Goal: Information Seeking & Learning: Learn about a topic

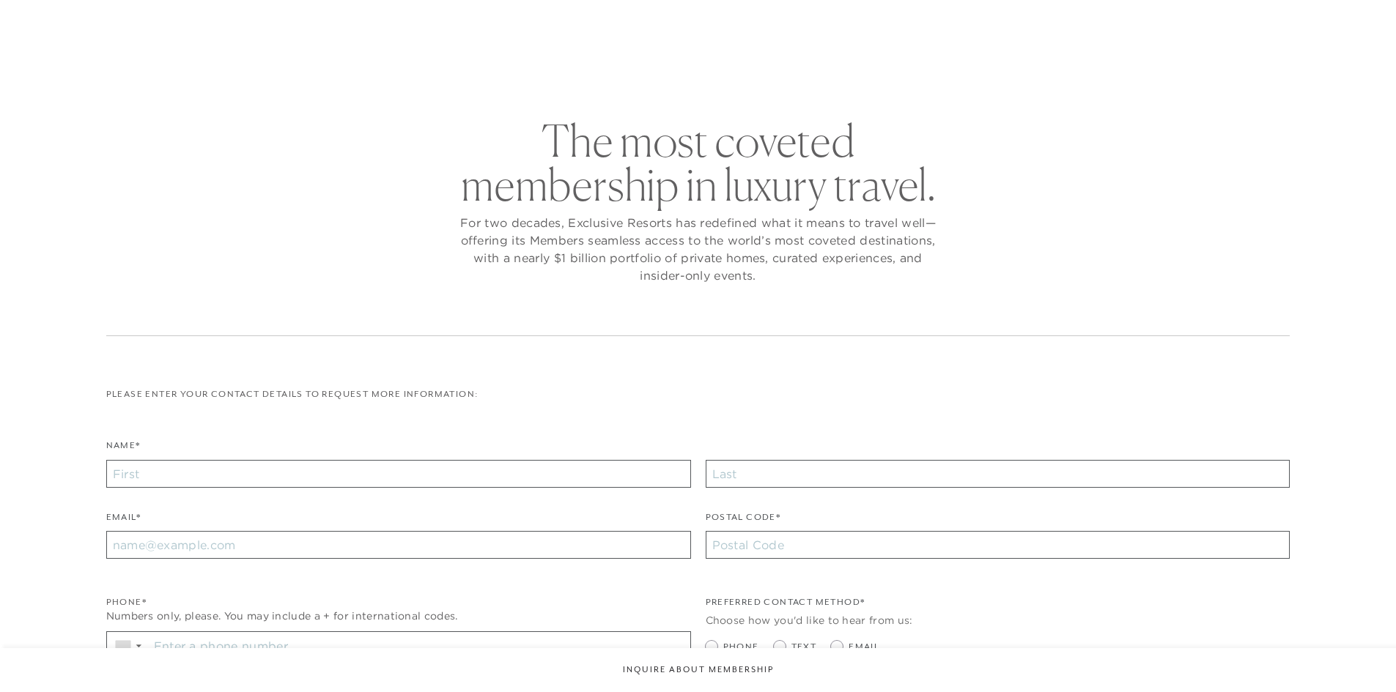
checkbox input "false"
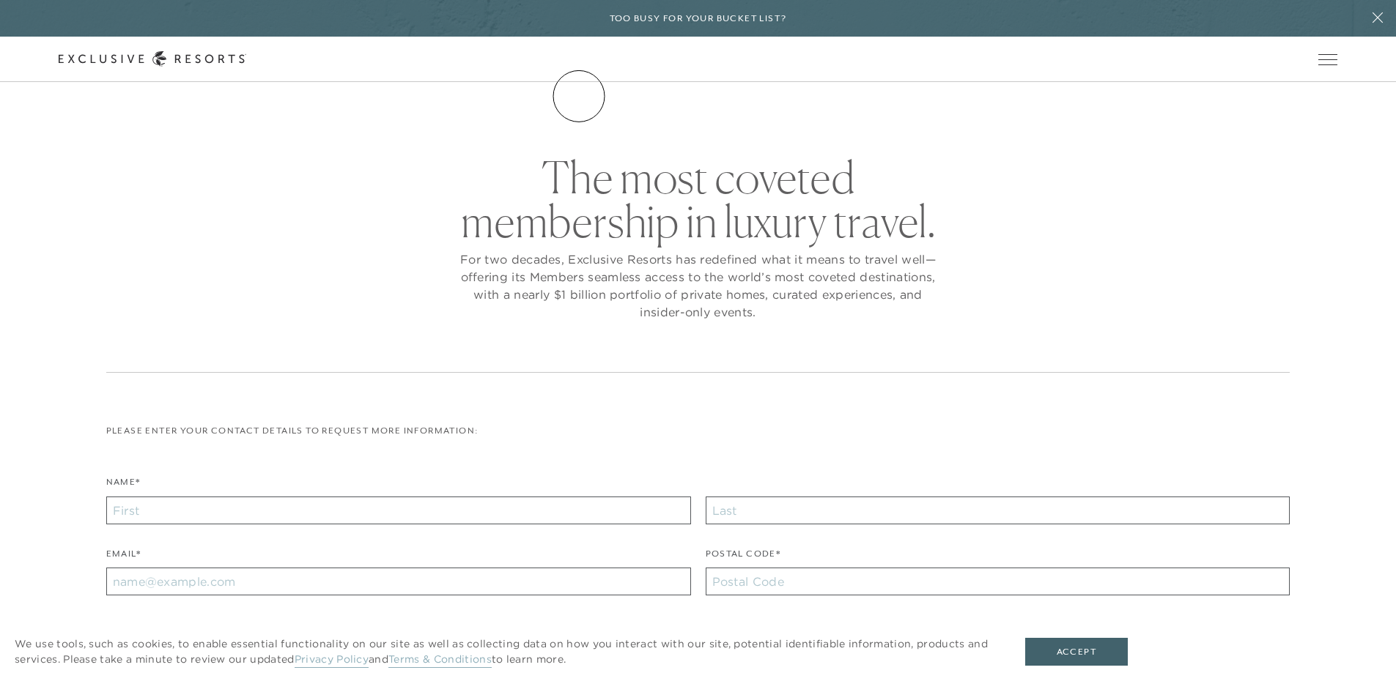
click at [0, 0] on link "The Collection" at bounding box center [0, 0] width 0 height 0
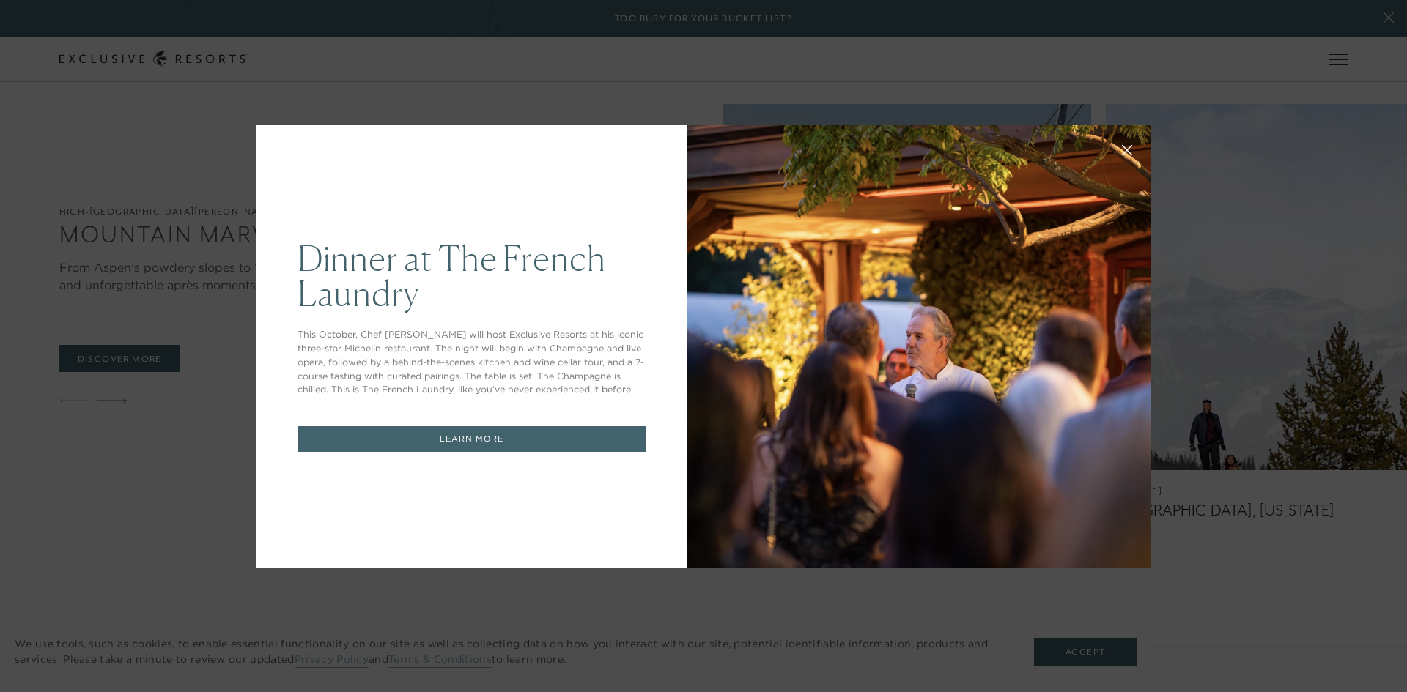
click at [1125, 147] on icon at bounding box center [1127, 150] width 10 height 10
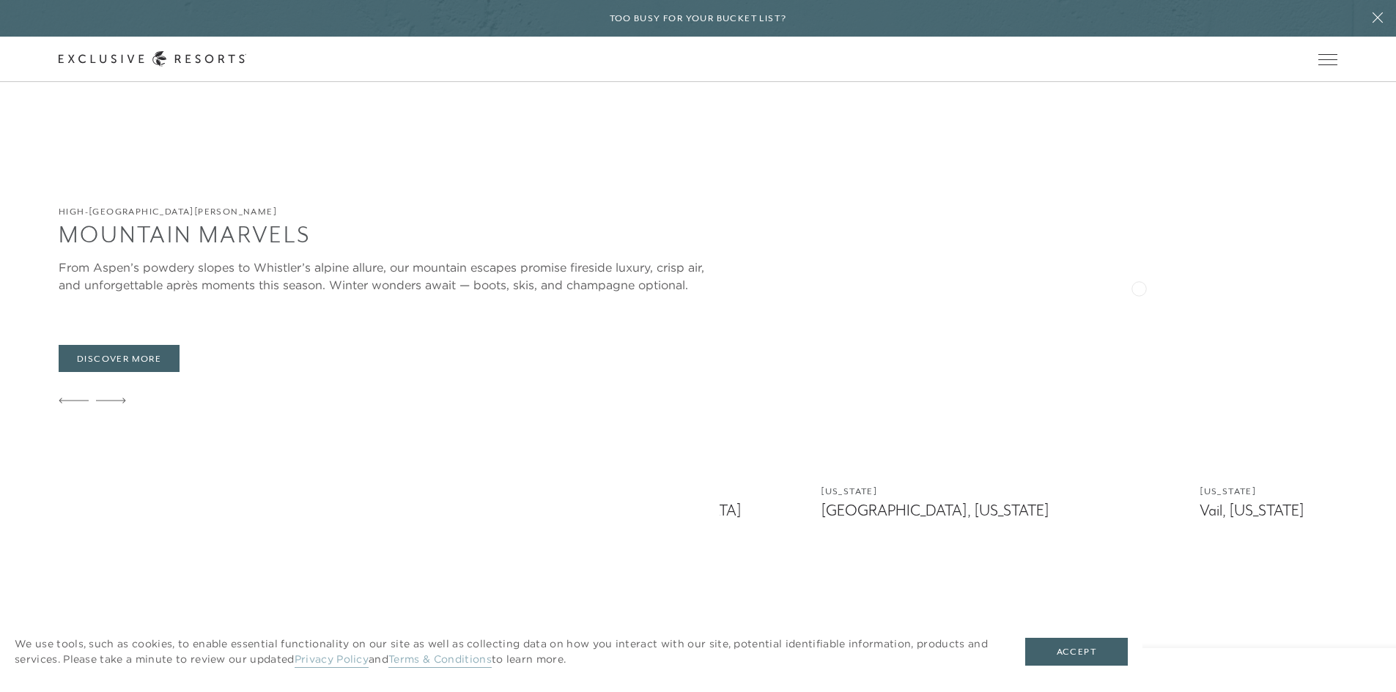
click at [99, 287] on div "High-Altitude [PERSON_NAME] Mountain Marvels From Aspen’s powdery slopes to Whi…" at bounding box center [727, 312] width 1337 height 416
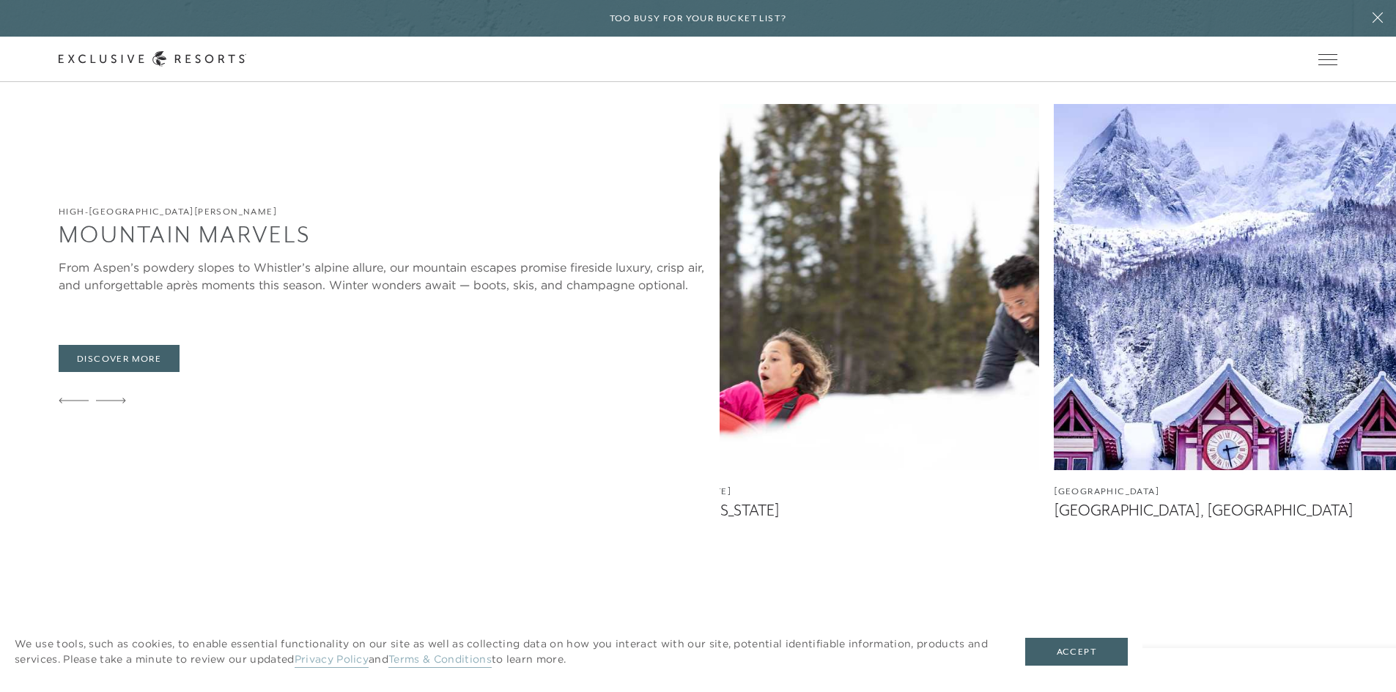
click at [1054, 284] on img at bounding box center [1236, 287] width 364 height 366
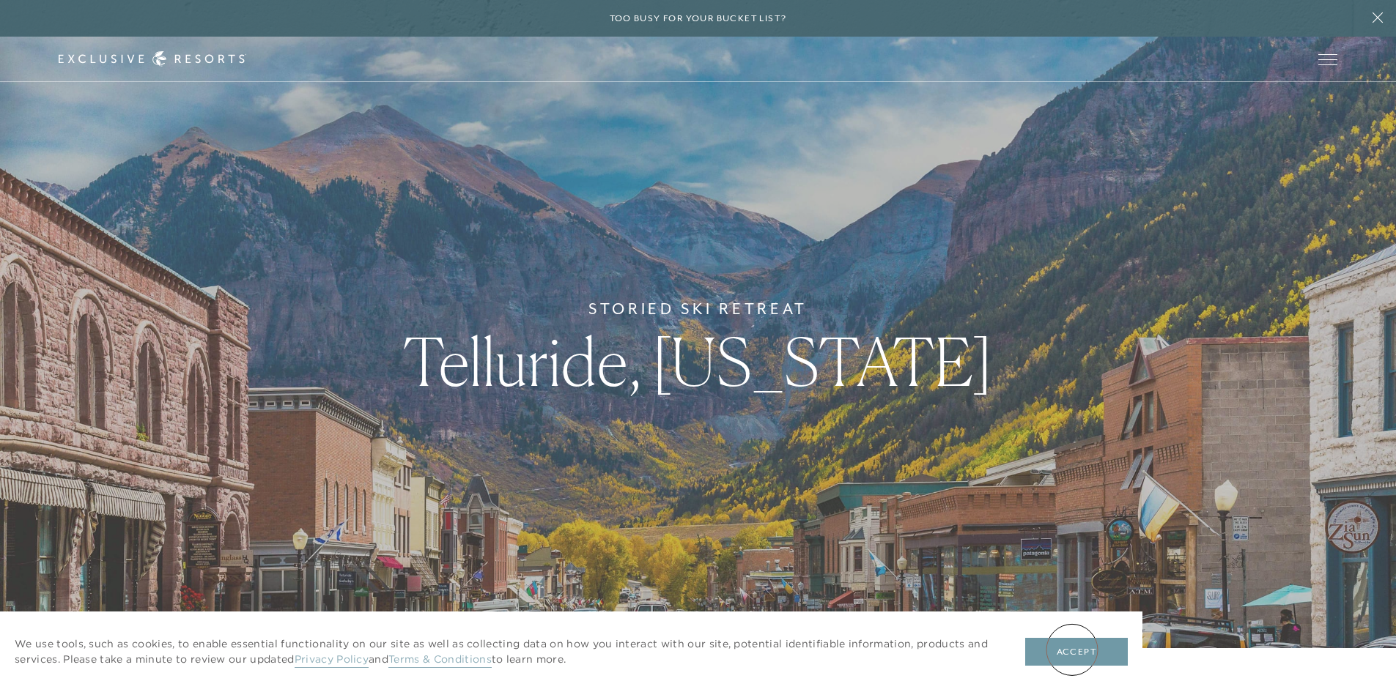
click at [1072, 650] on button "Accept" at bounding box center [1076, 652] width 103 height 28
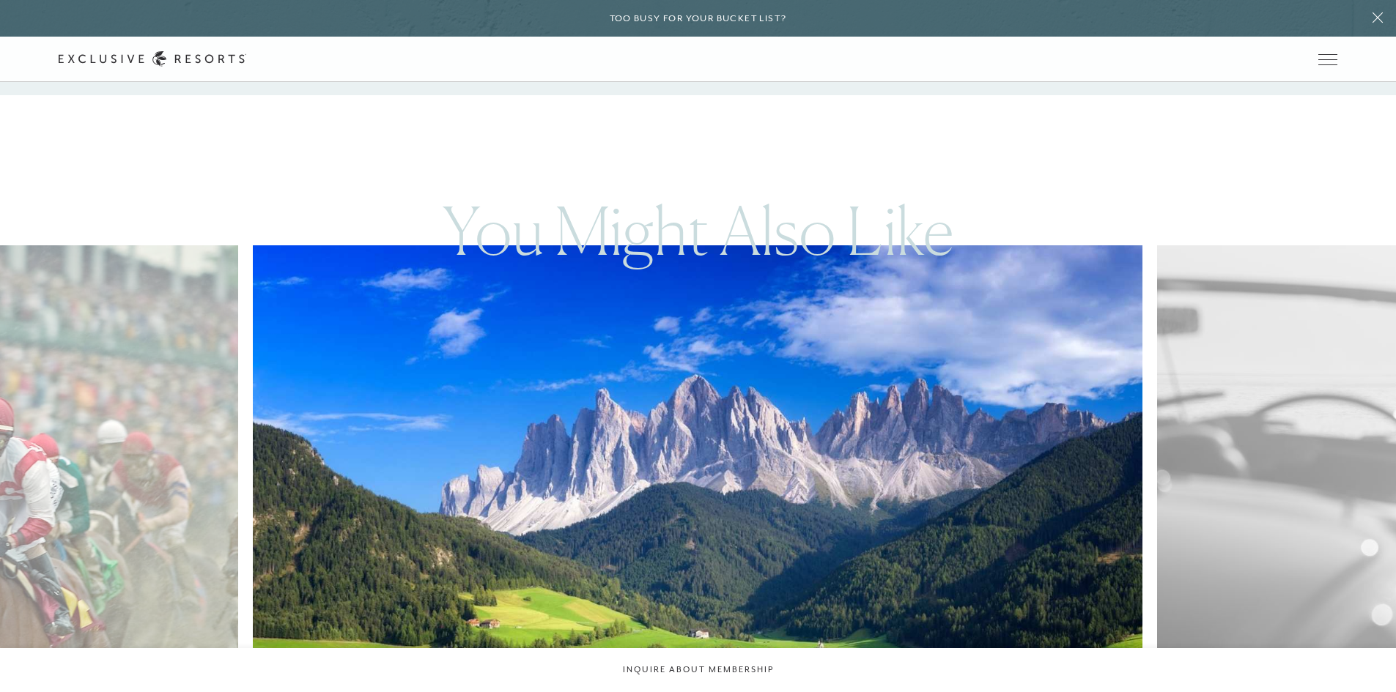
scroll to position [3297, 0]
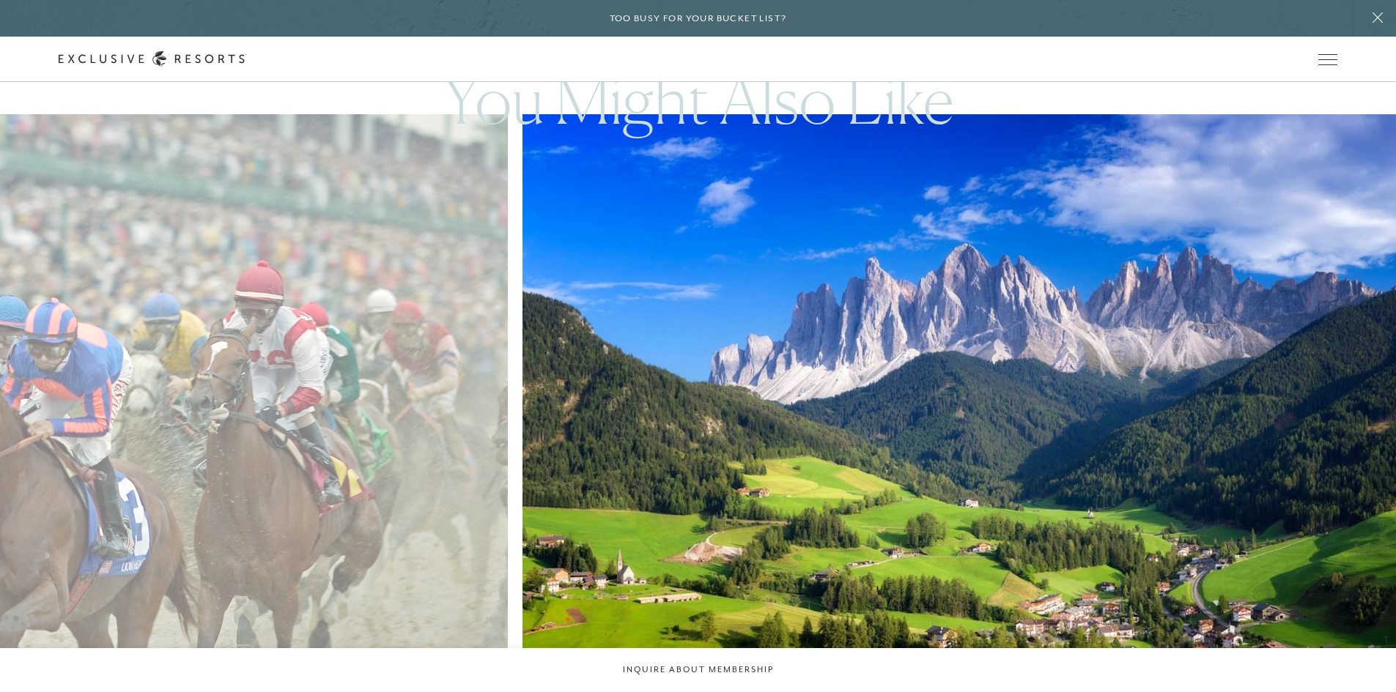
click at [1056, 374] on img at bounding box center [996, 387] width 979 height 602
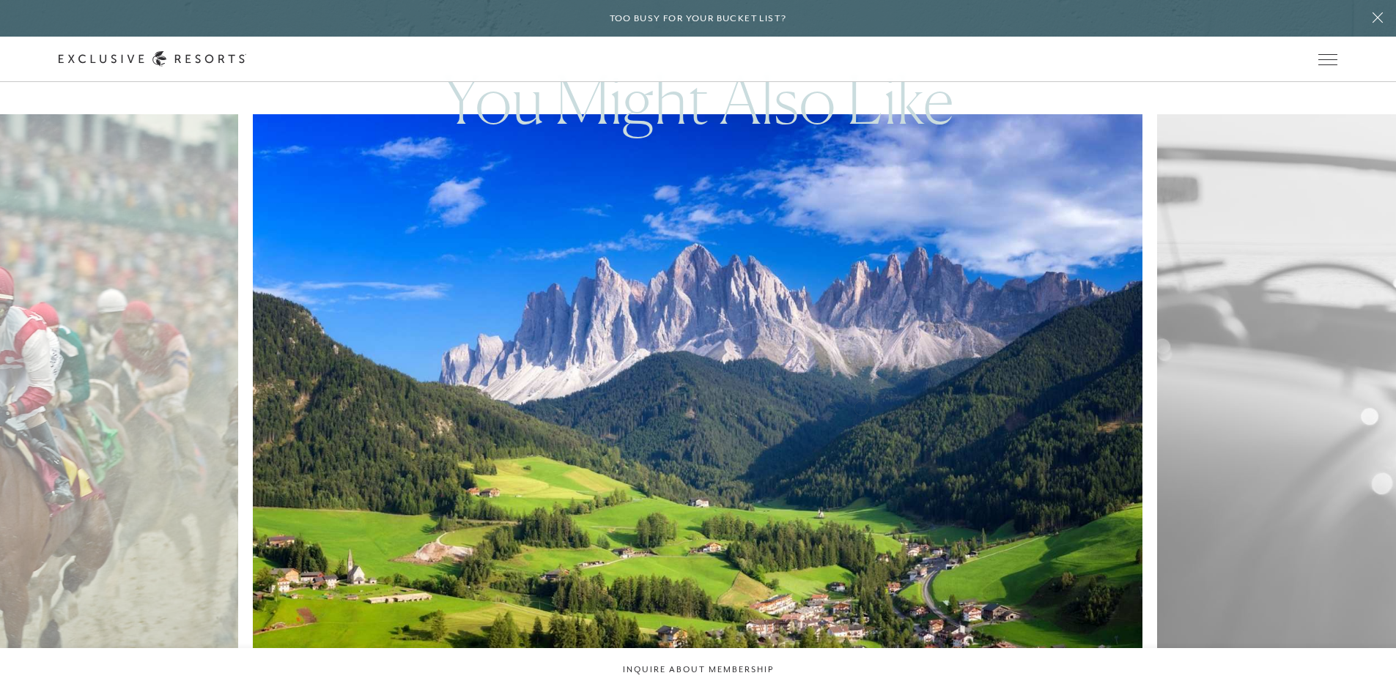
click at [900, 318] on img at bounding box center [726, 387] width 979 height 602
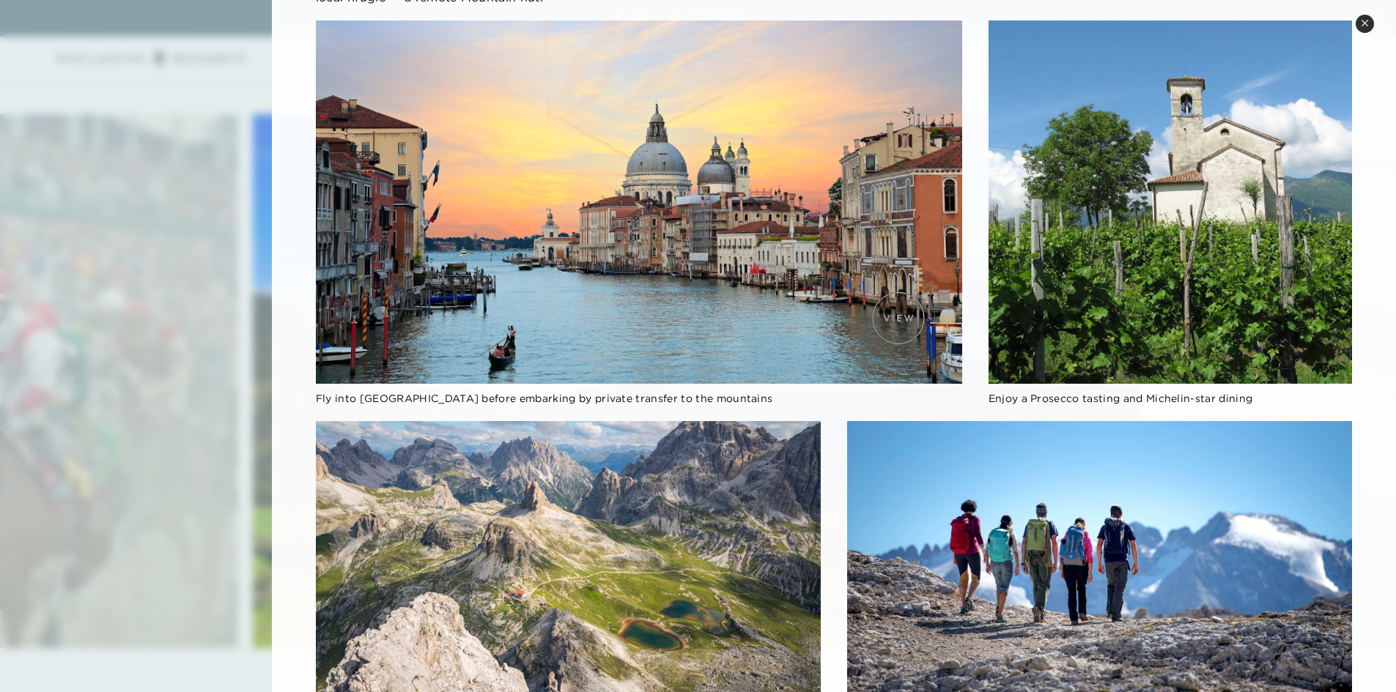
scroll to position [244, 0]
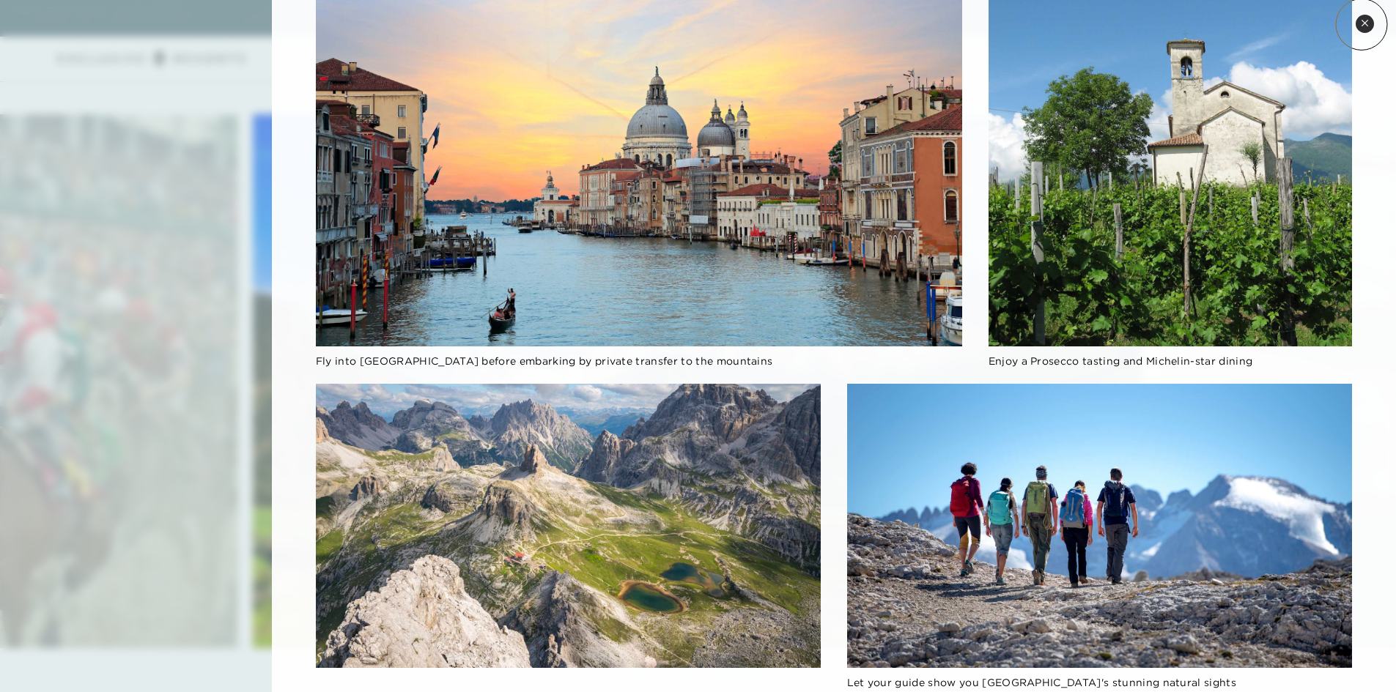
click at [1362, 24] on icon at bounding box center [1365, 23] width 8 height 8
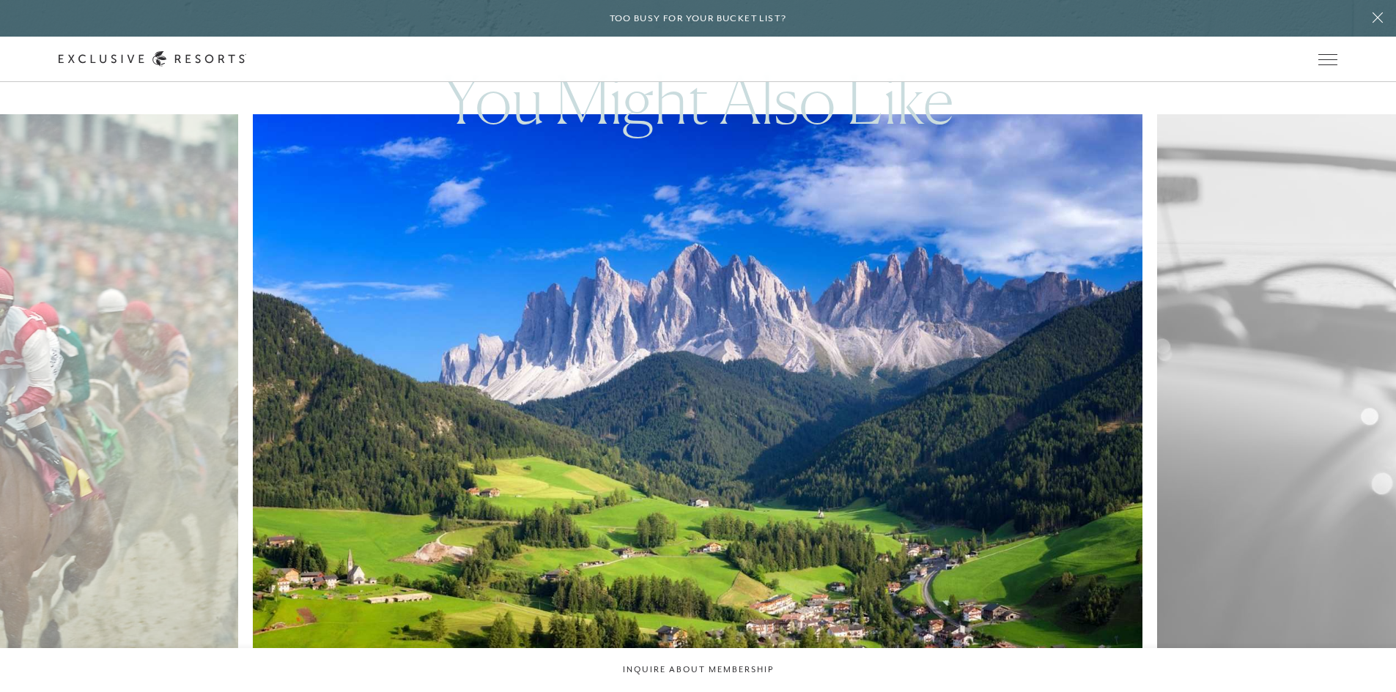
scroll to position [3420, 0]
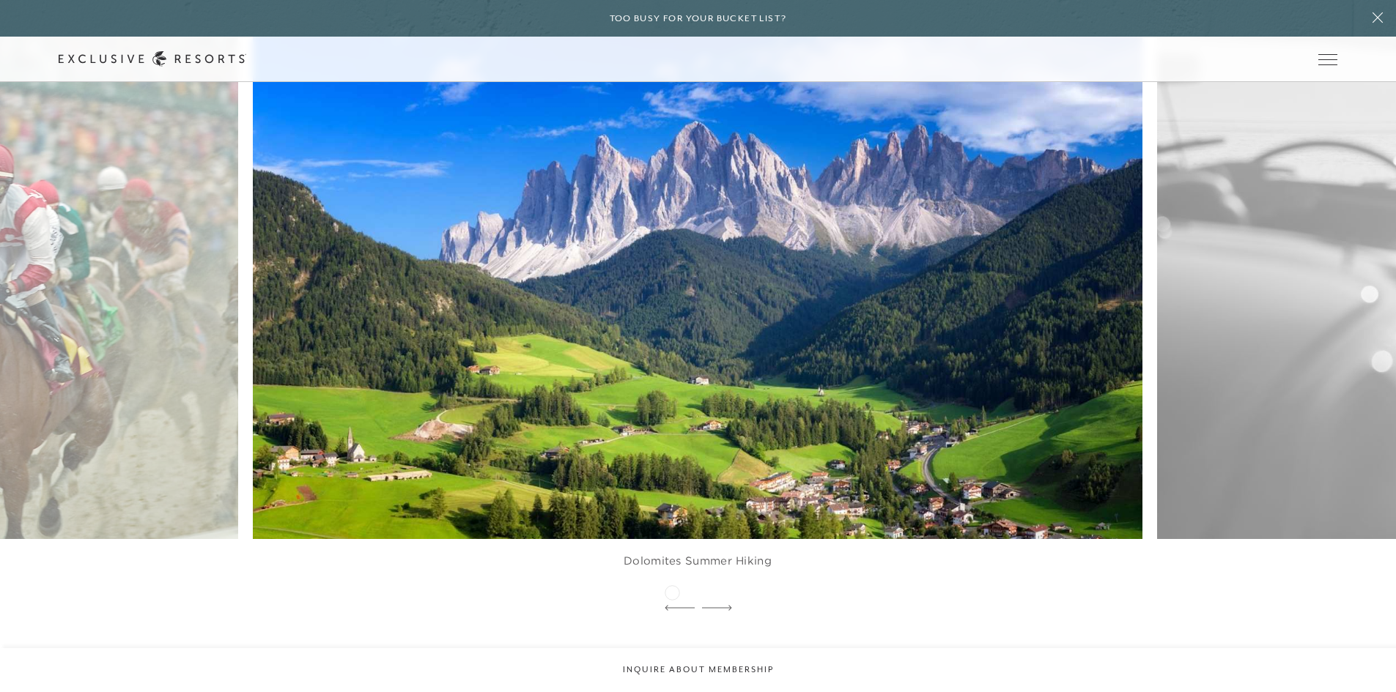
click at [672, 605] on icon at bounding box center [680, 608] width 30 height 6
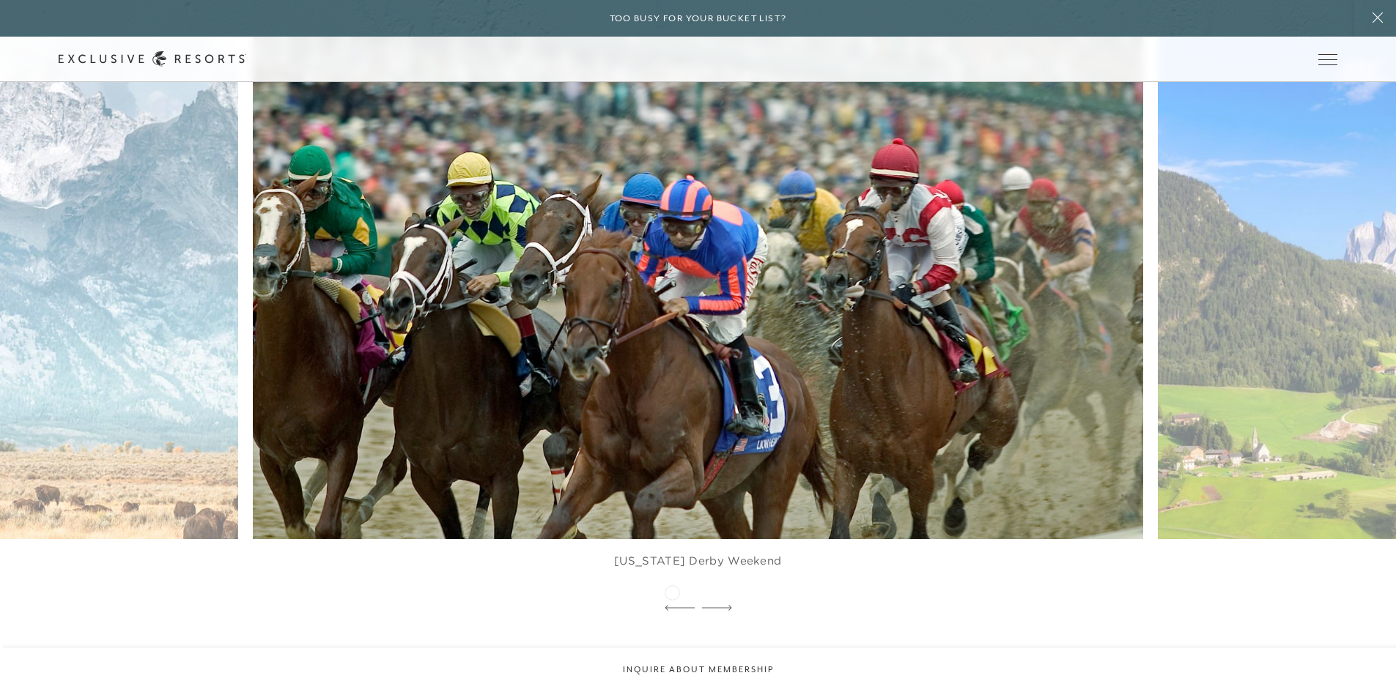
click at [672, 605] on icon at bounding box center [680, 608] width 30 height 6
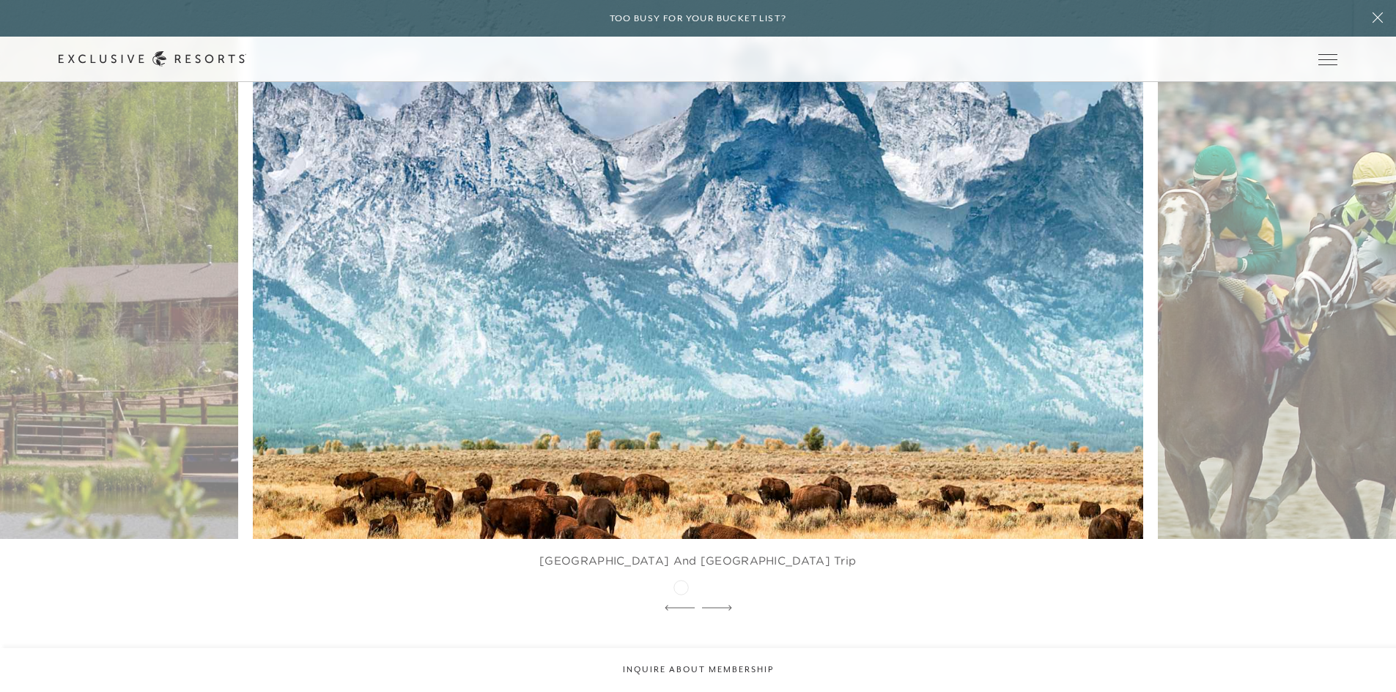
click at [681, 598] on div at bounding box center [680, 609] width 30 height 22
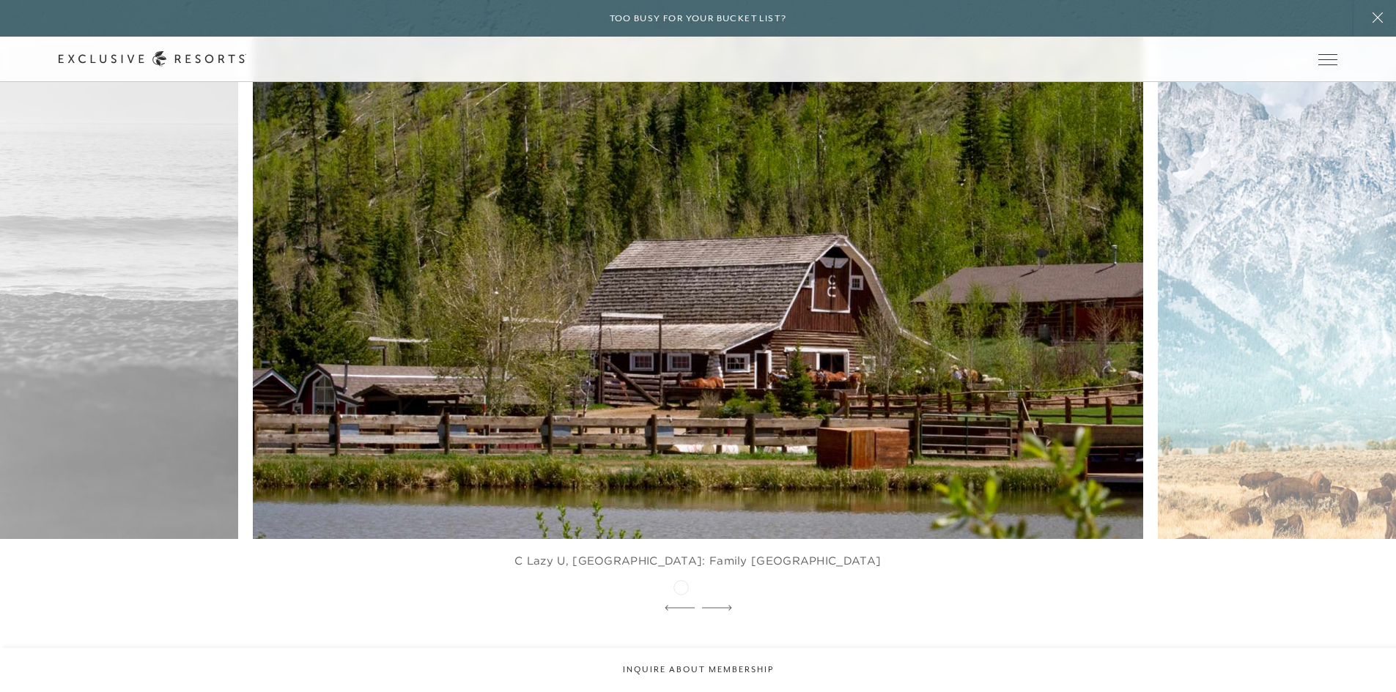
click at [681, 598] on div at bounding box center [680, 609] width 30 height 22
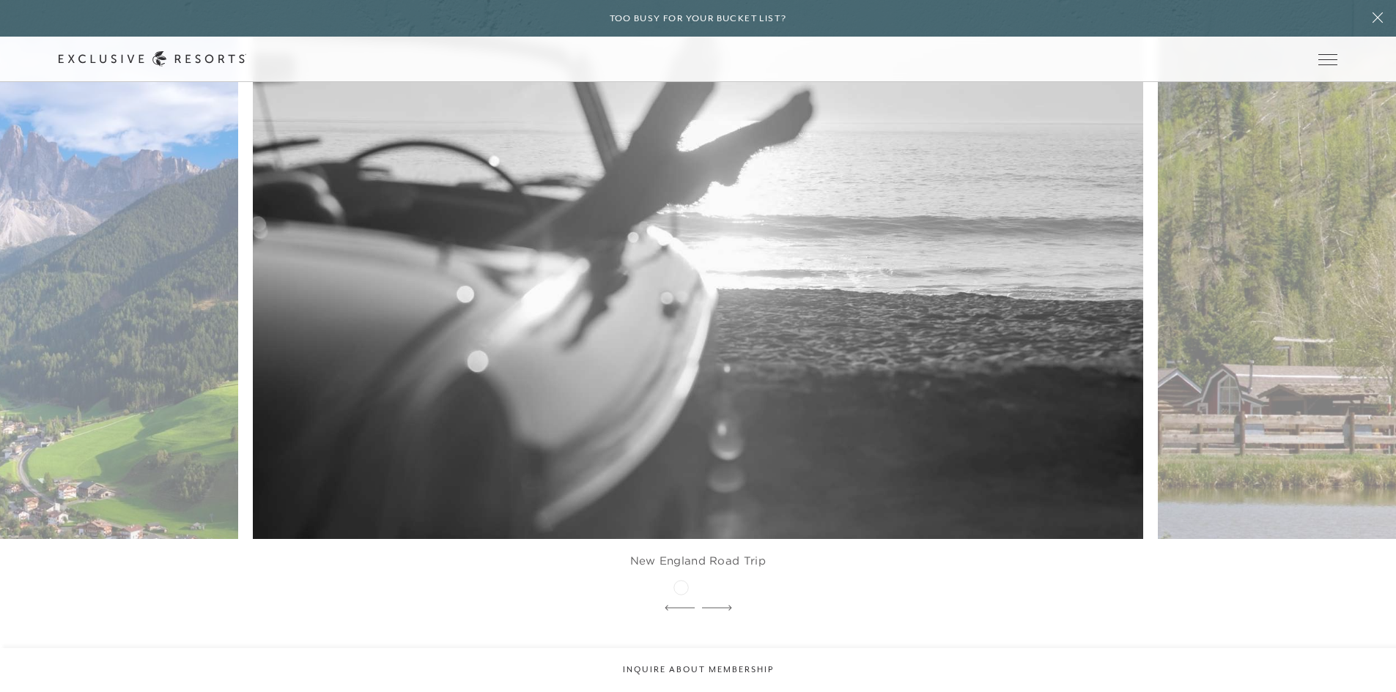
click at [681, 598] on div at bounding box center [680, 609] width 30 height 22
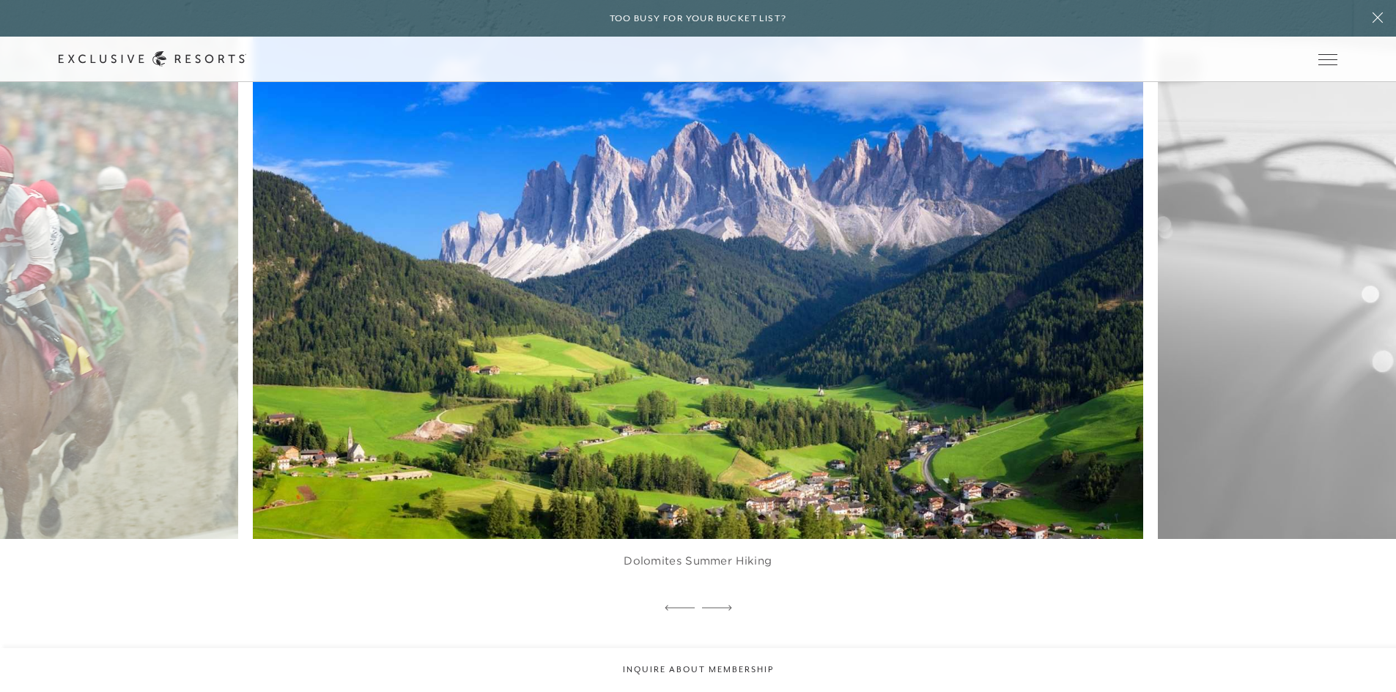
click at [681, 598] on div at bounding box center [680, 609] width 30 height 22
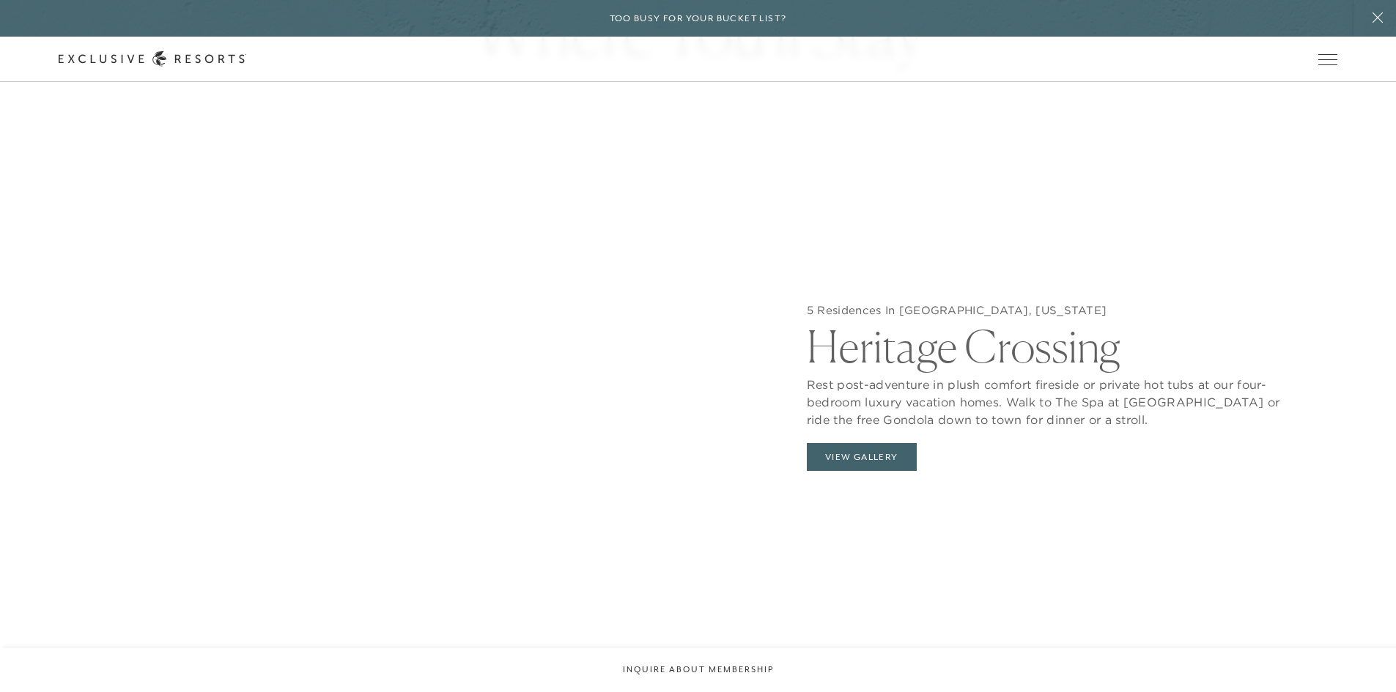
scroll to position [1588, 0]
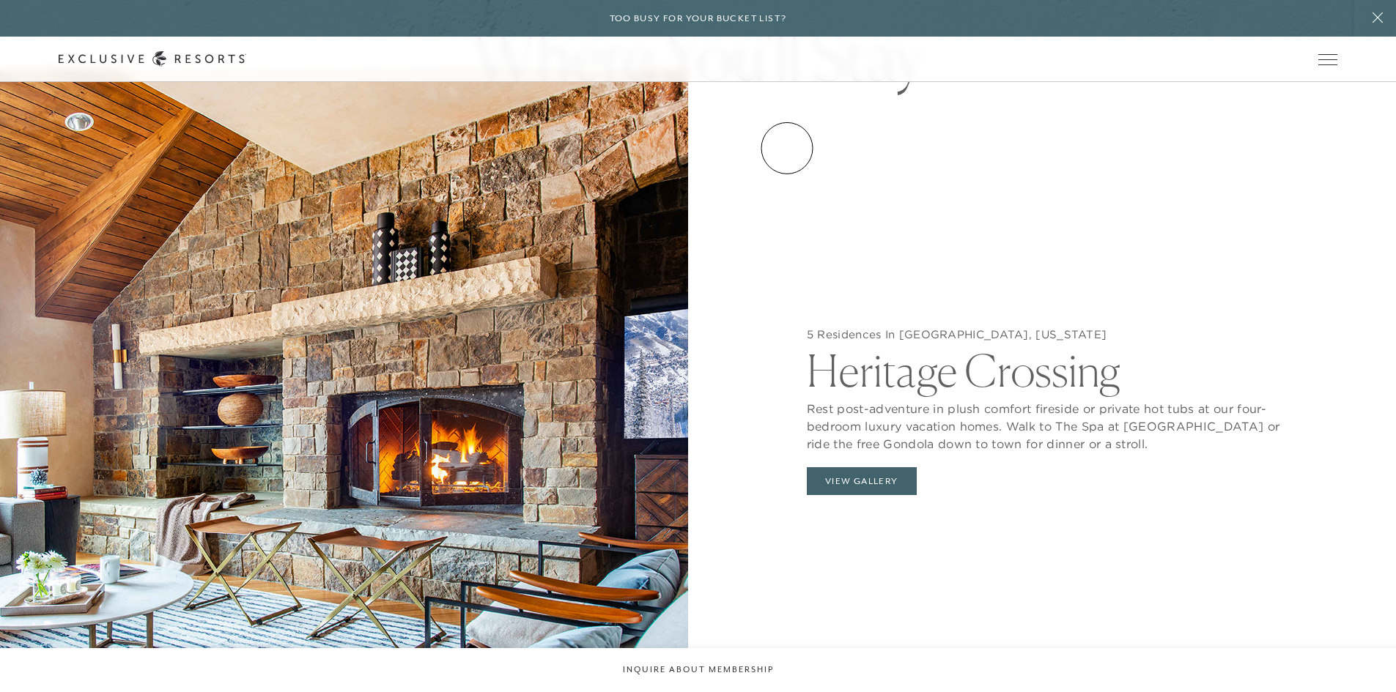
click at [0, 0] on link "Experience Collection" at bounding box center [0, 0] width 0 height 0
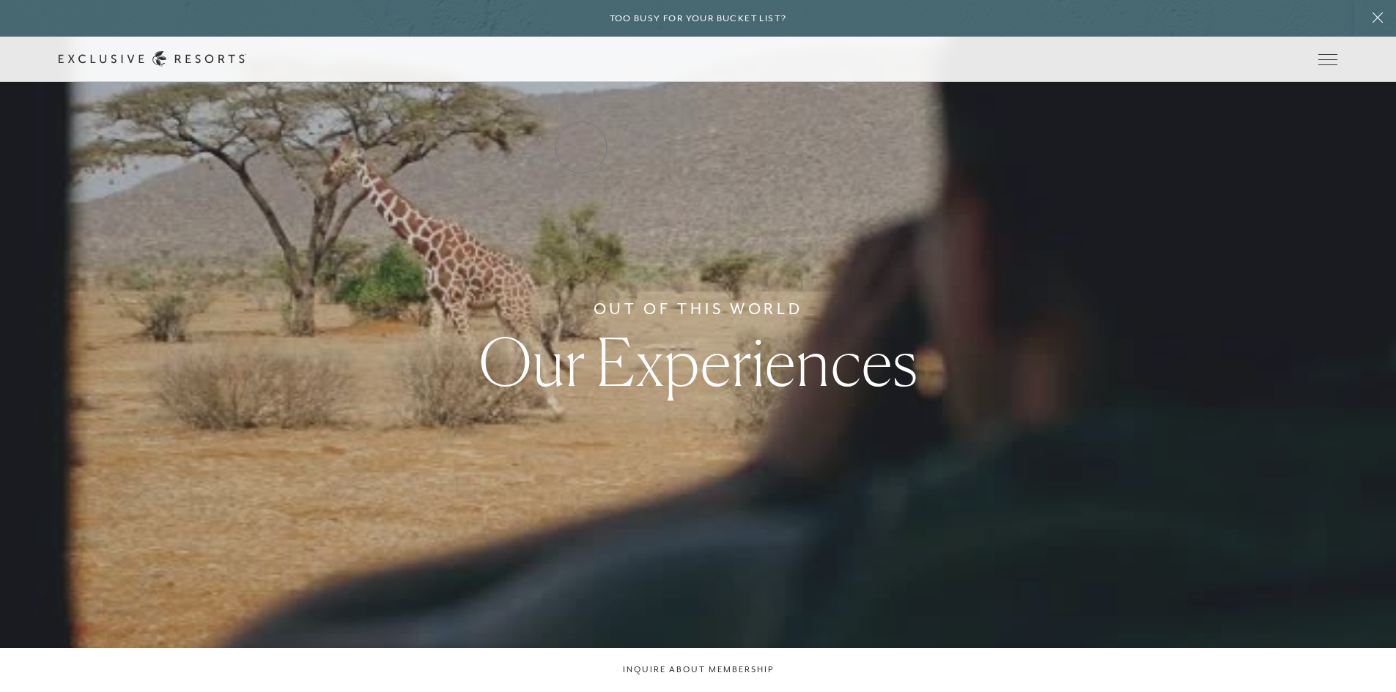
click at [0, 0] on link "Residence Collection" at bounding box center [0, 0] width 0 height 0
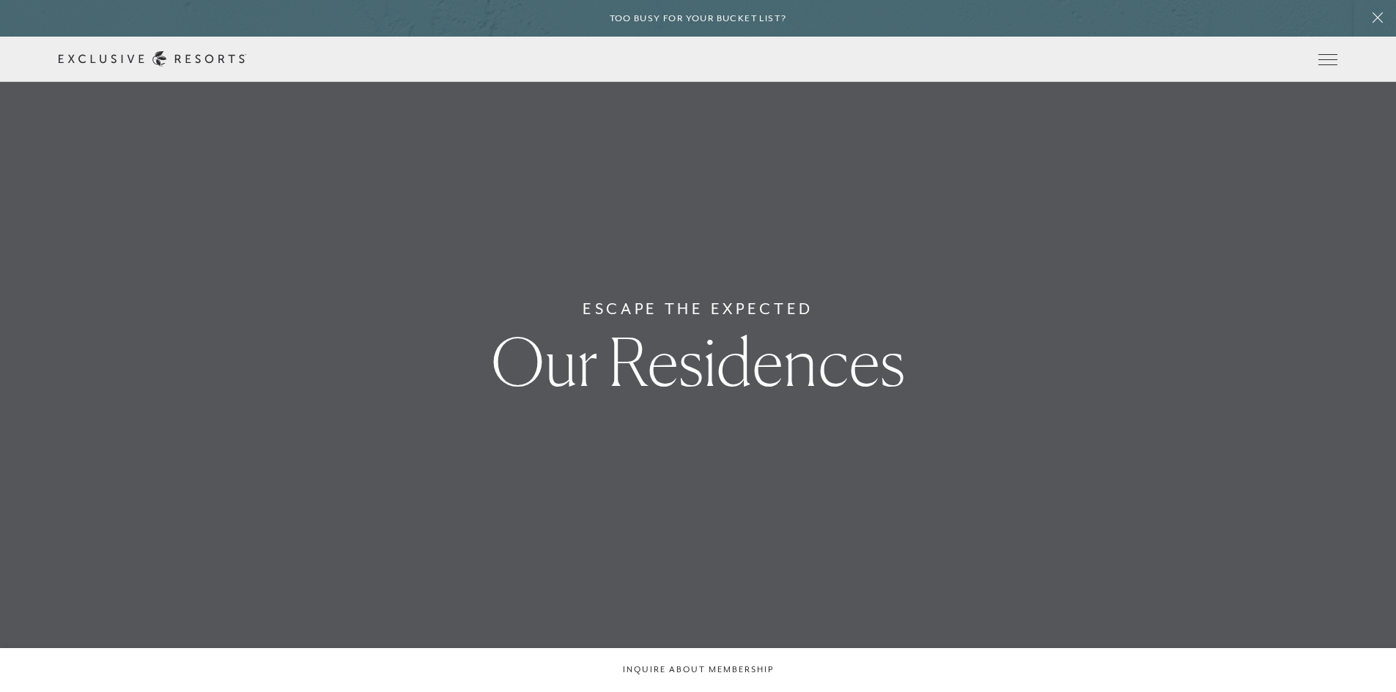
click at [0, 0] on link "Residence Collection" at bounding box center [0, 0] width 0 height 0
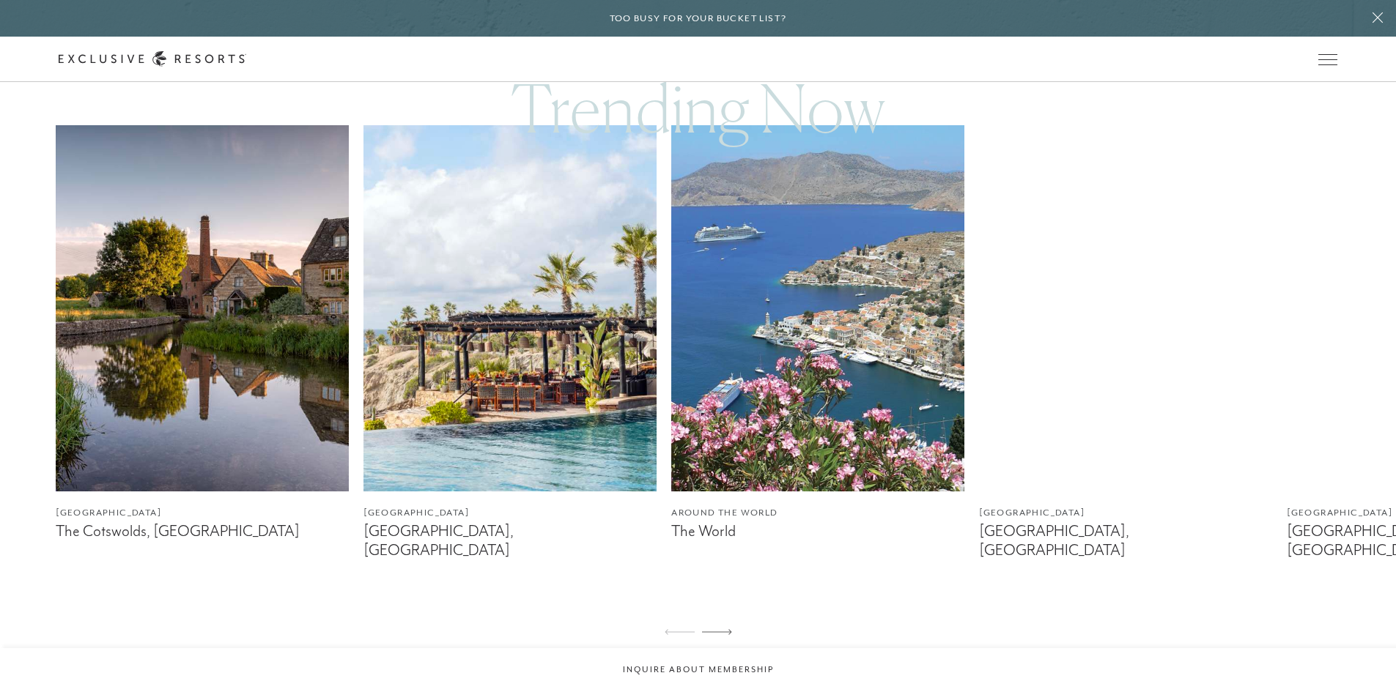
scroll to position [977, 0]
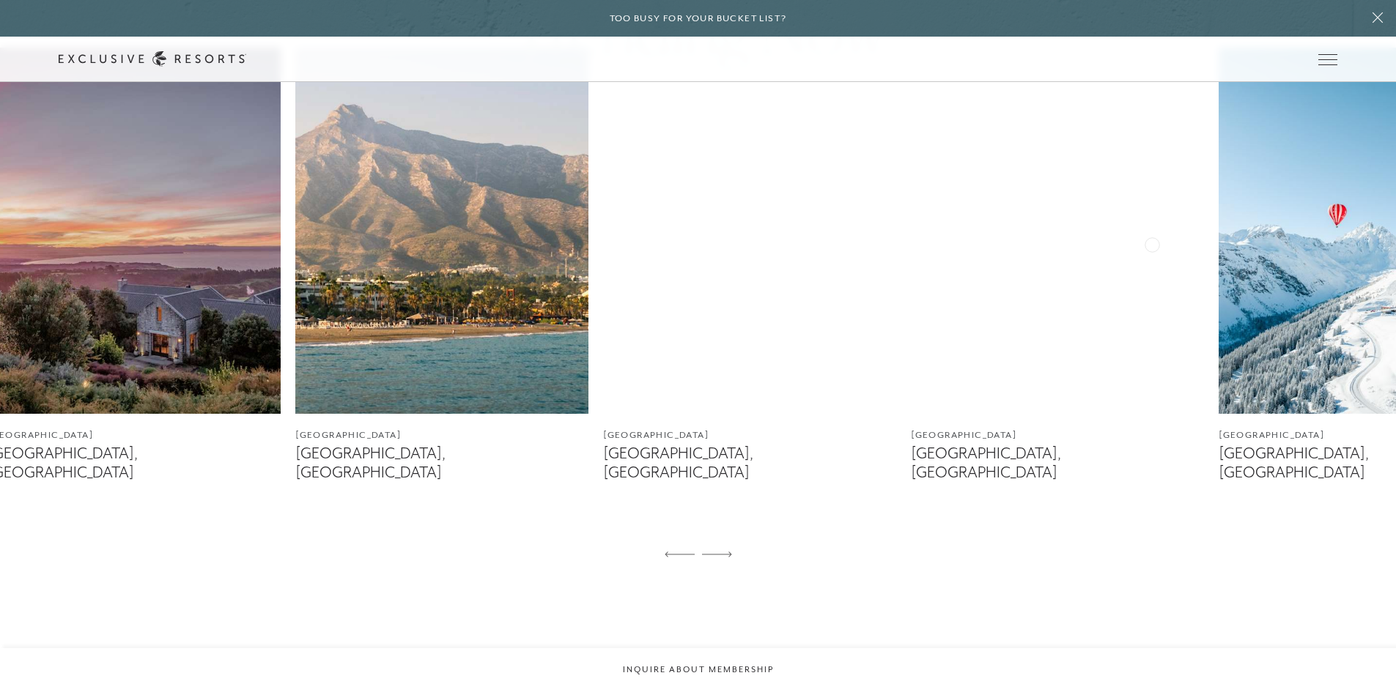
click at [144, 297] on img at bounding box center [134, 231] width 293 height 366
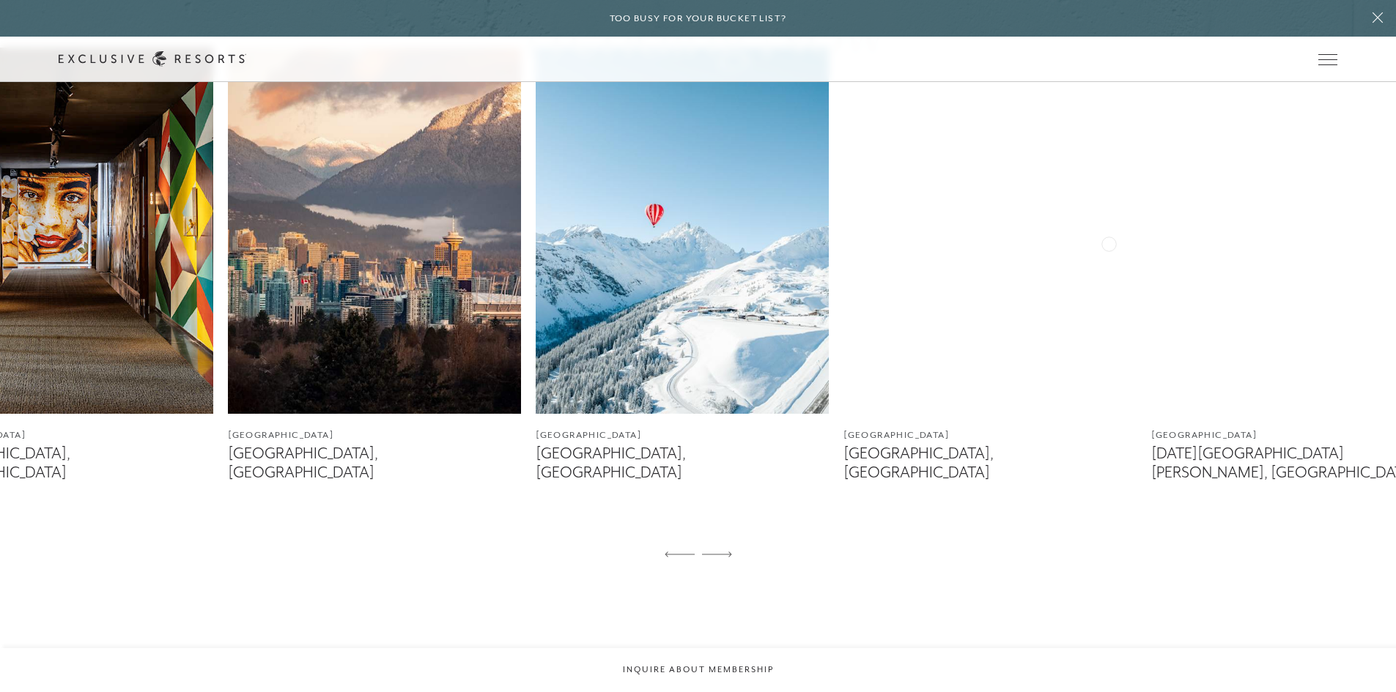
click at [347, 239] on img at bounding box center [374, 231] width 293 height 366
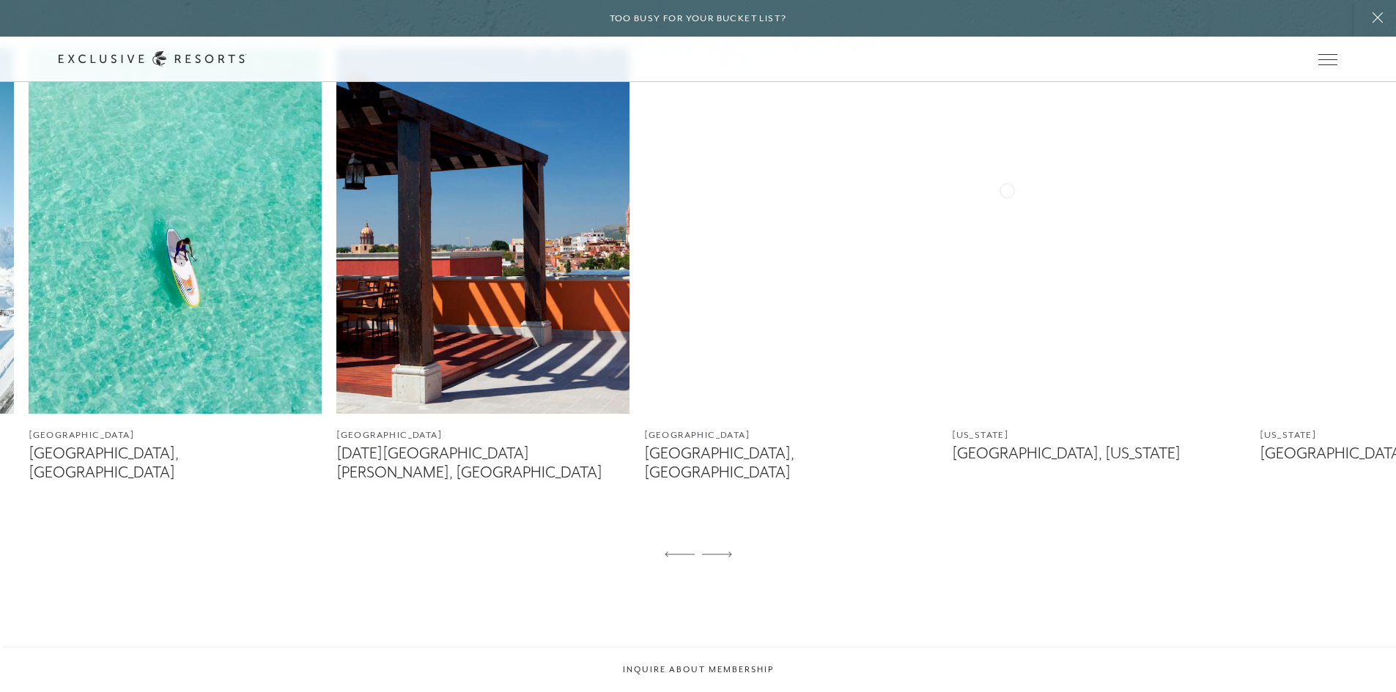
click at [29, 278] on img at bounding box center [175, 231] width 293 height 366
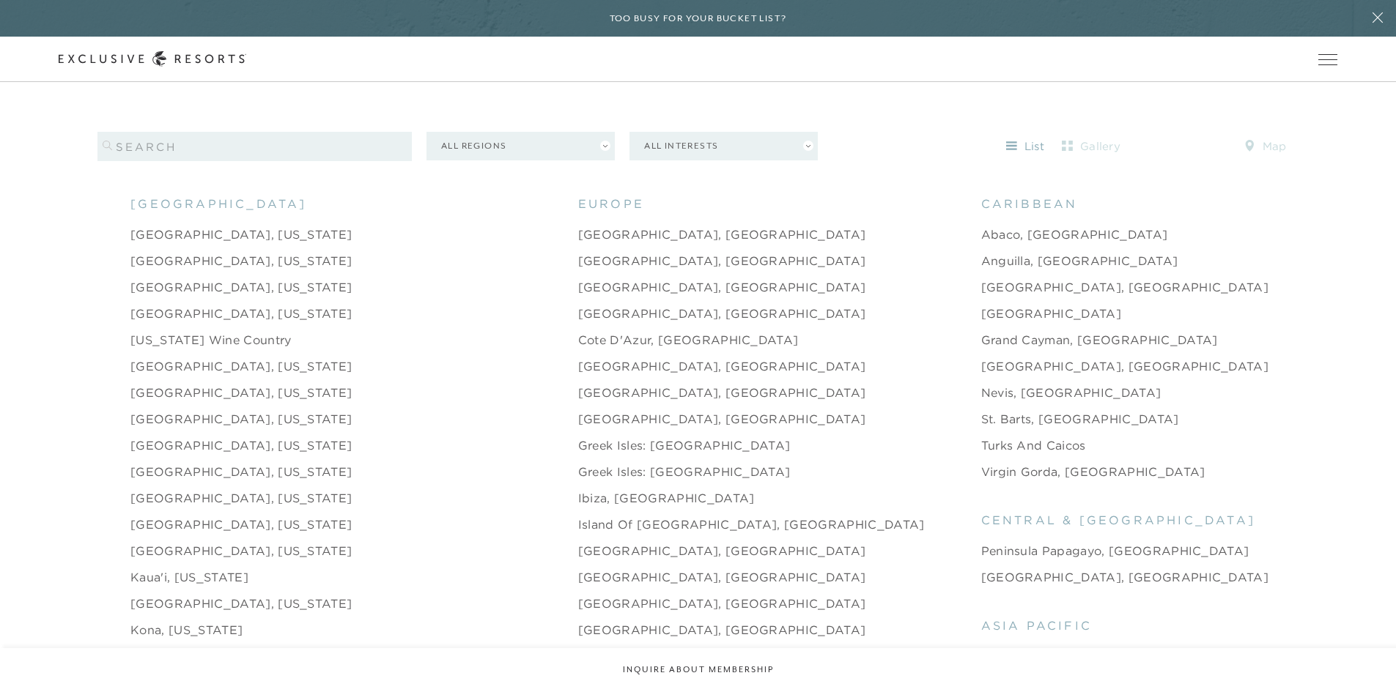
scroll to position [1588, 0]
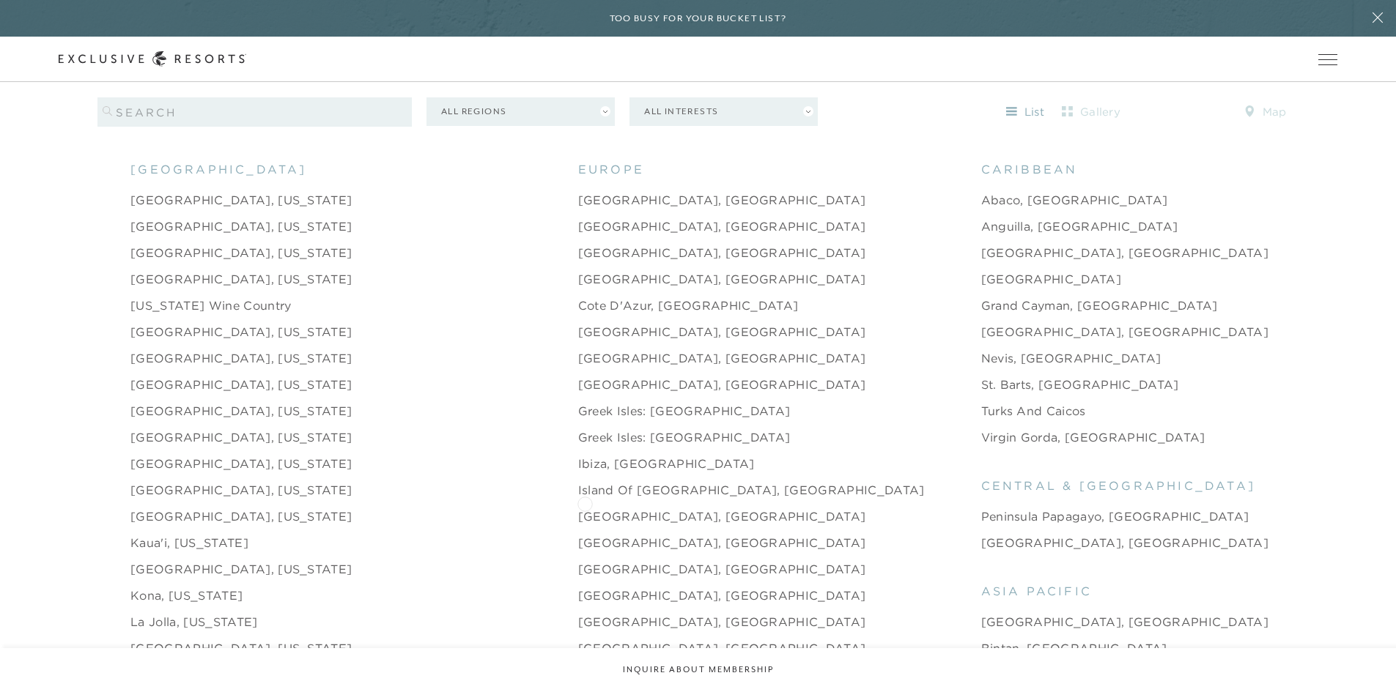
click at [585, 508] on link "[GEOGRAPHIC_DATA], [GEOGRAPHIC_DATA]" at bounding box center [722, 517] width 288 height 18
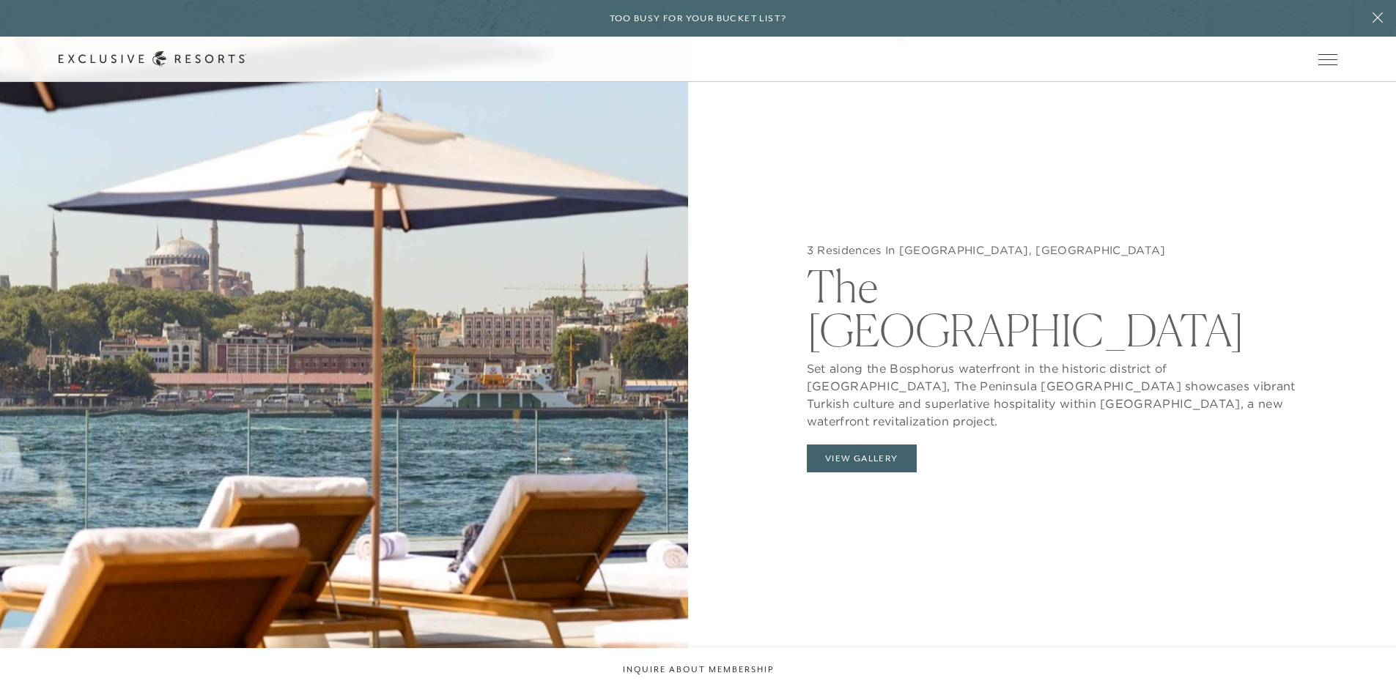
scroll to position [1588, 0]
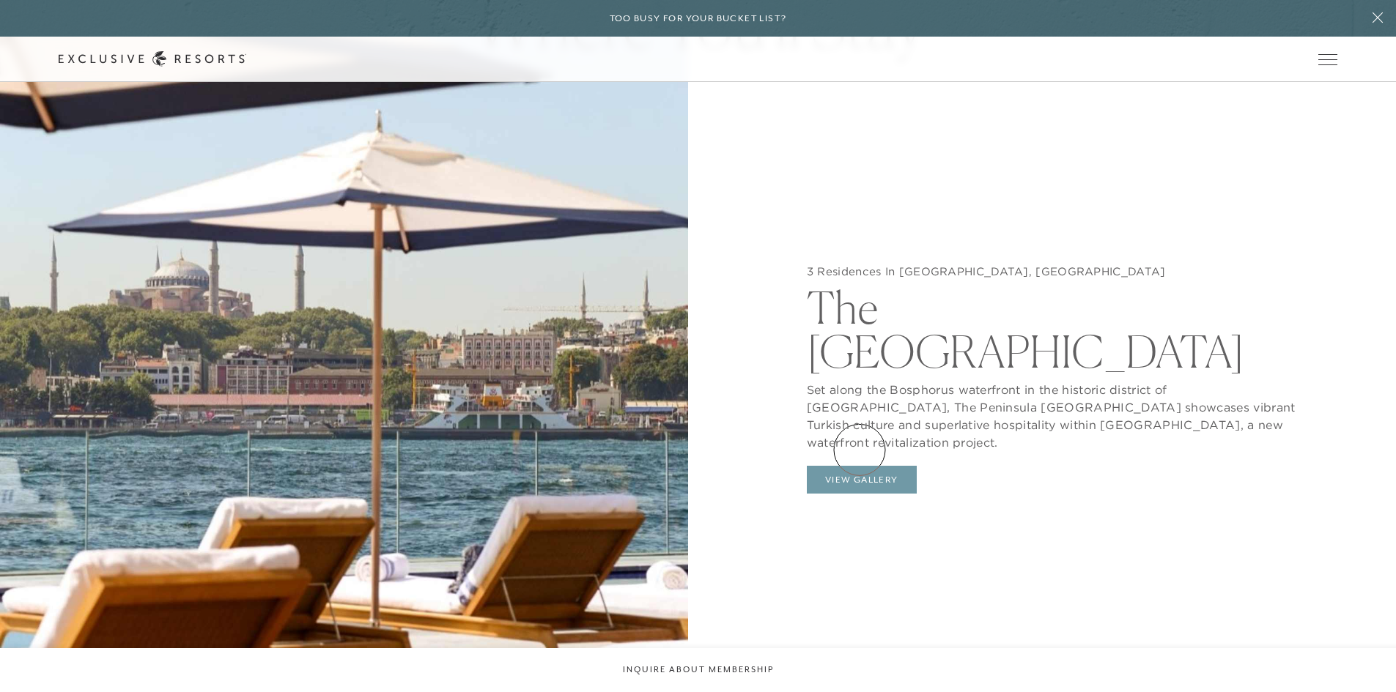
click at [859, 466] on button "View Gallery" at bounding box center [862, 480] width 110 height 28
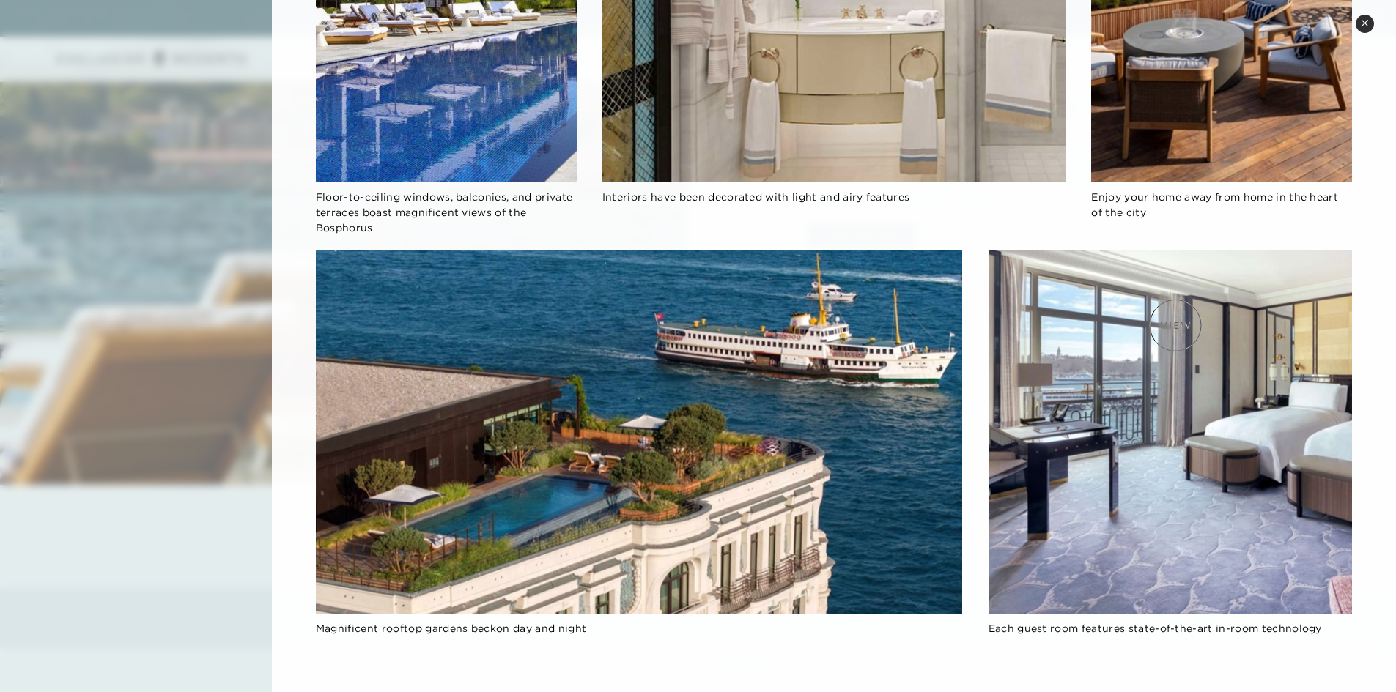
scroll to position [567, 0]
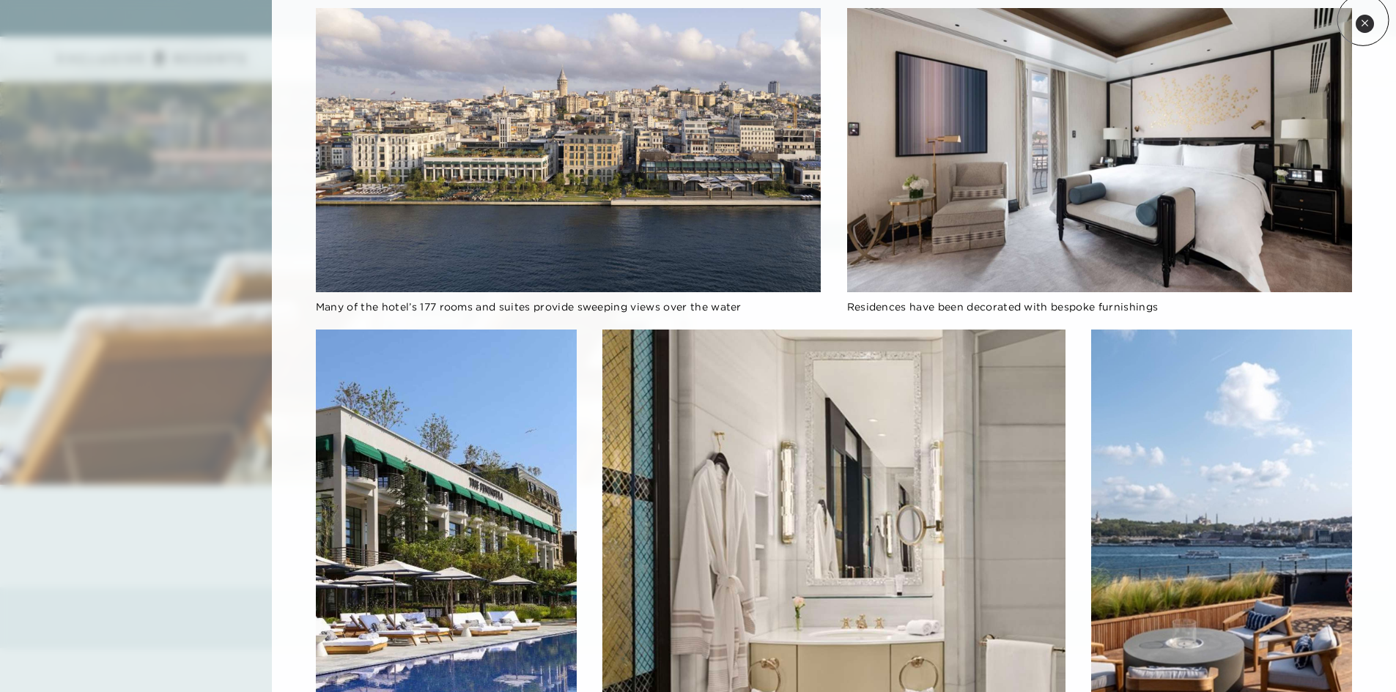
click at [1363, 20] on icon at bounding box center [1365, 23] width 8 height 8
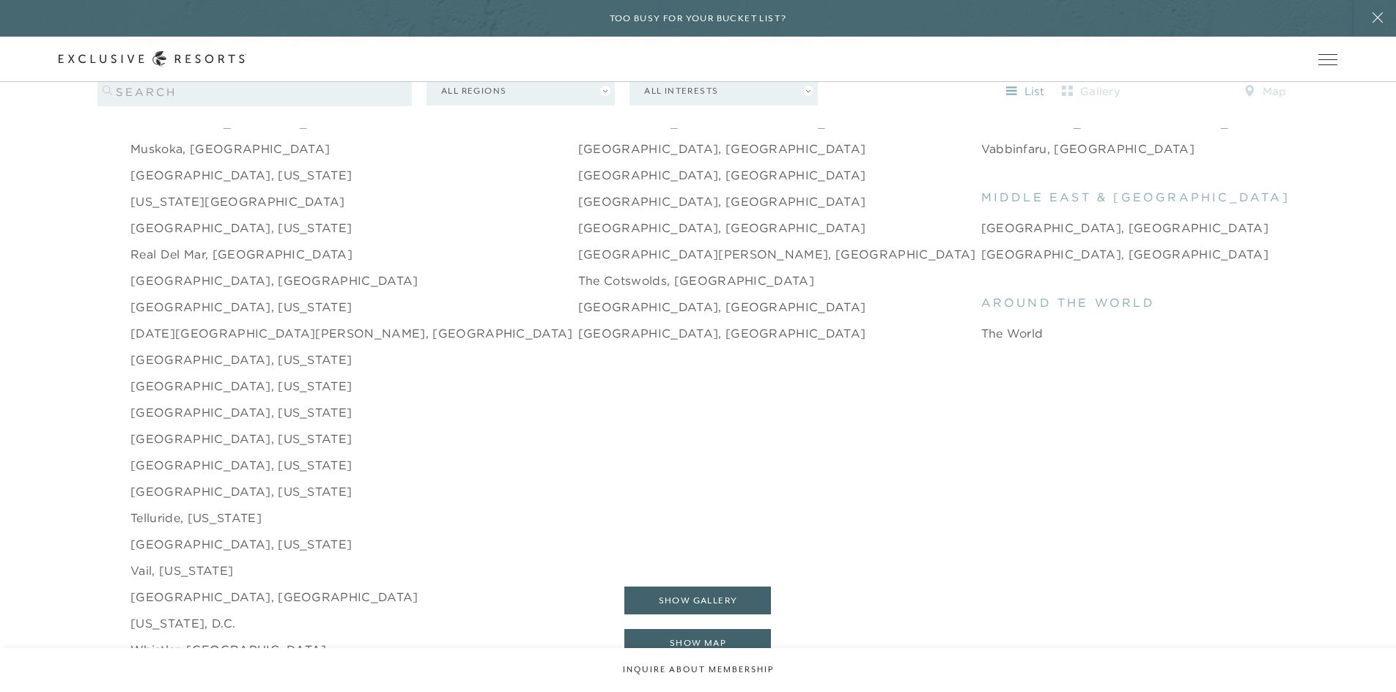
scroll to position [2320, 0]
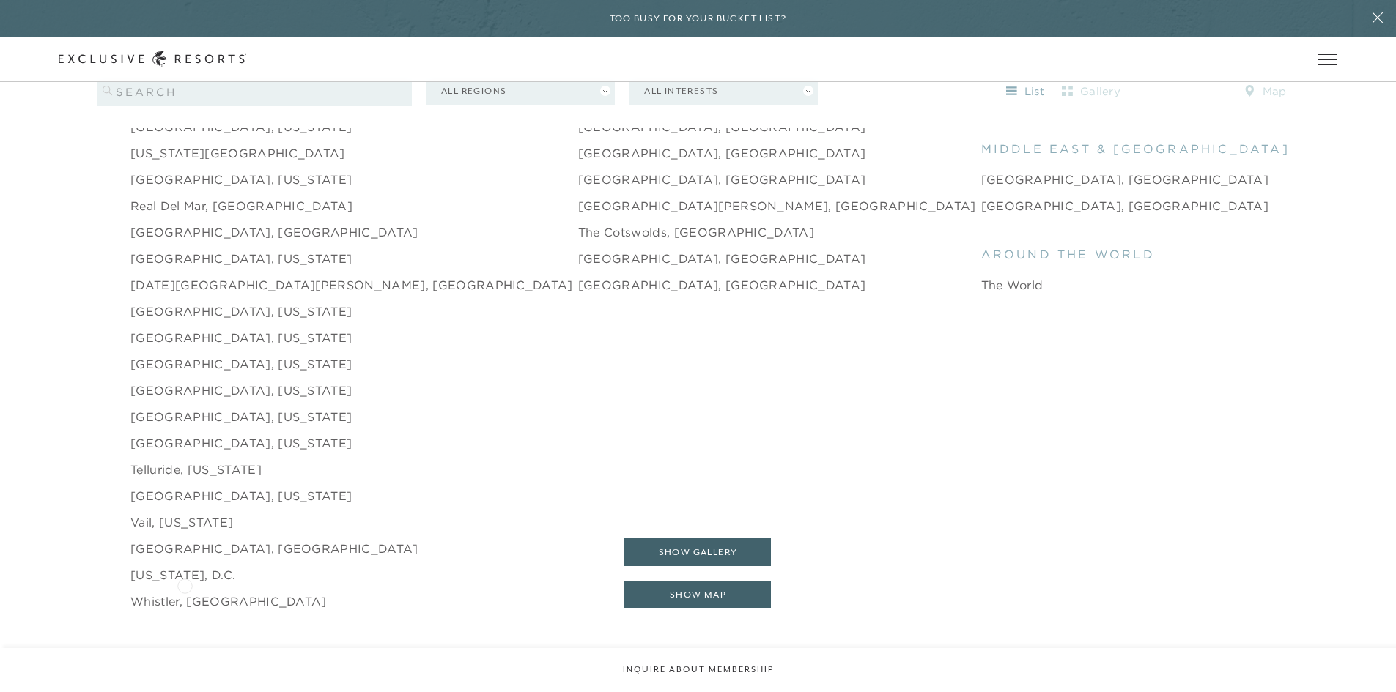
click at [185, 593] on link "Whistler, [GEOGRAPHIC_DATA]" at bounding box center [228, 602] width 196 height 18
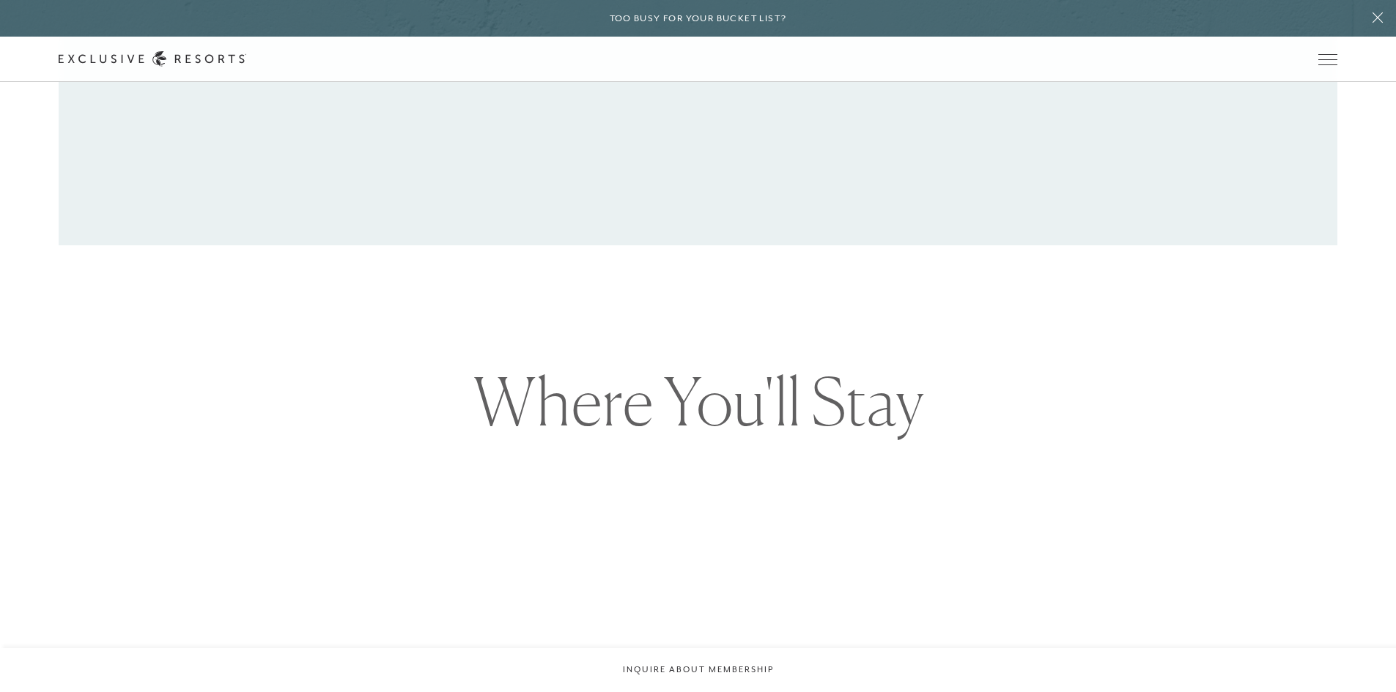
scroll to position [1099, 0]
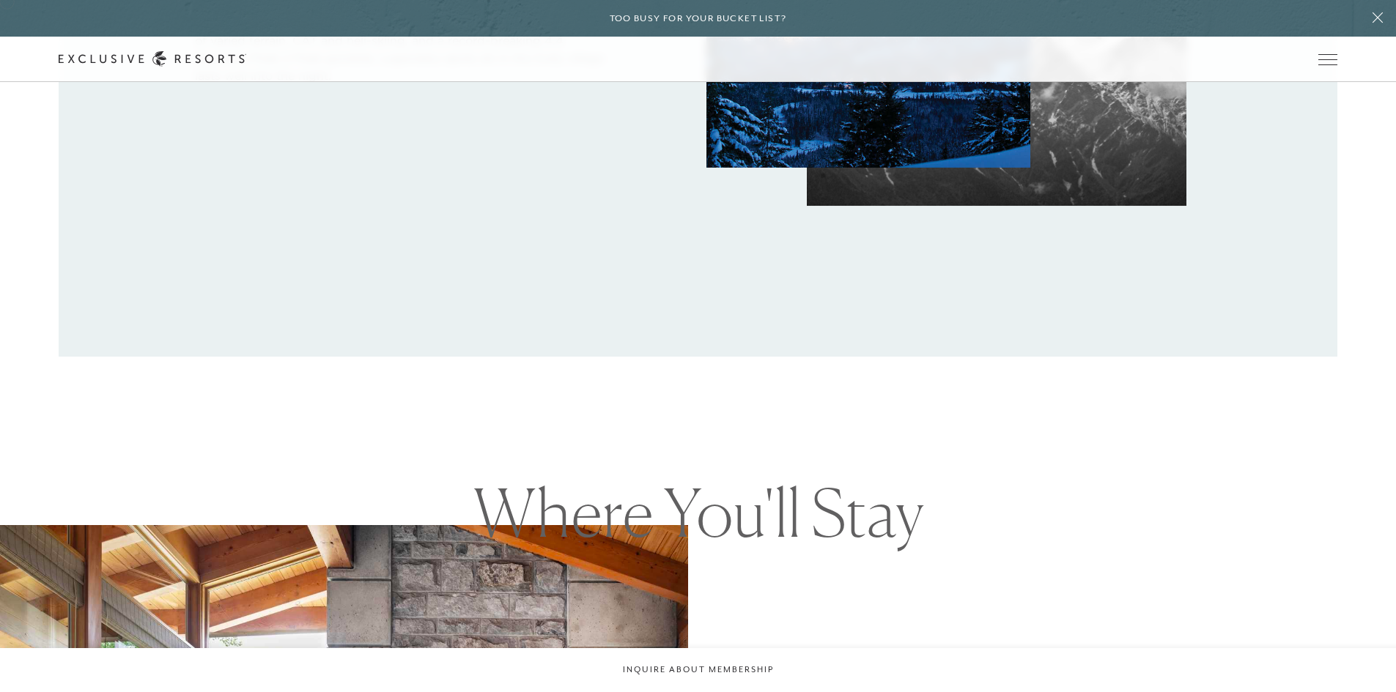
scroll to position [2320, 0]
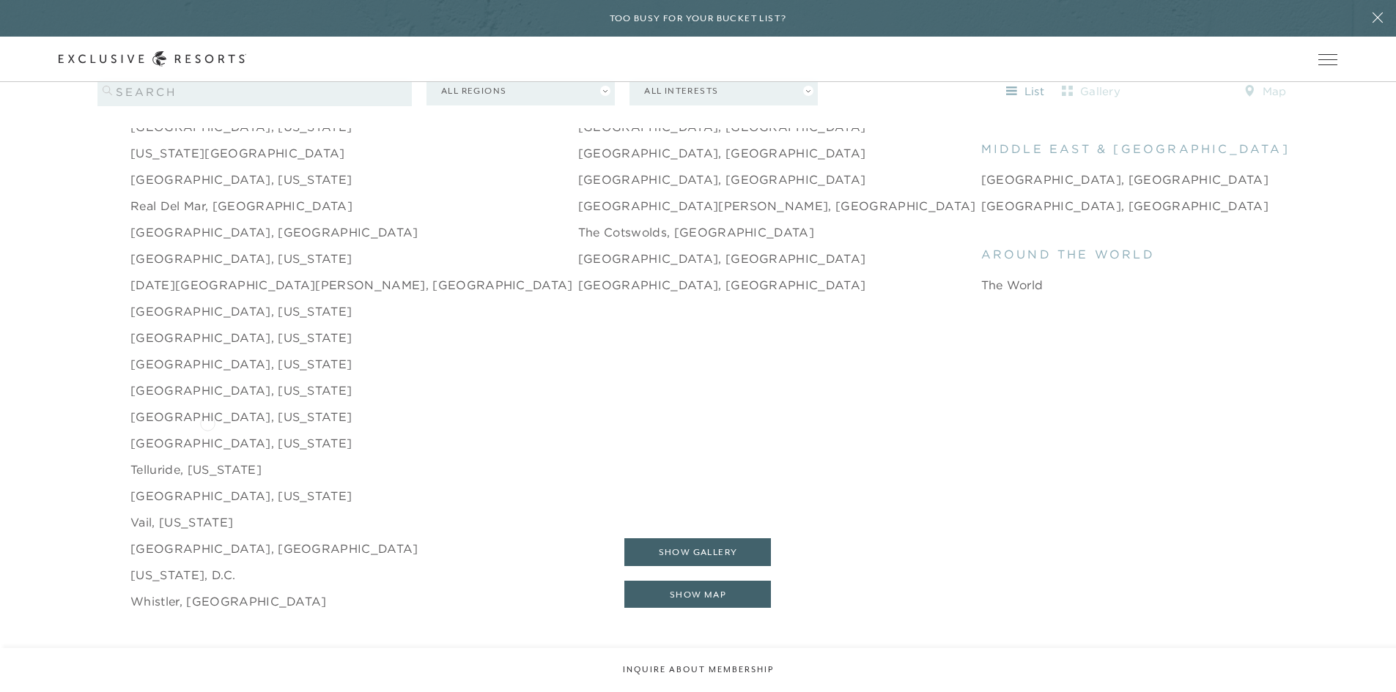
click at [207, 434] on link "[GEOGRAPHIC_DATA], [US_STATE]" at bounding box center [240, 443] width 221 height 18
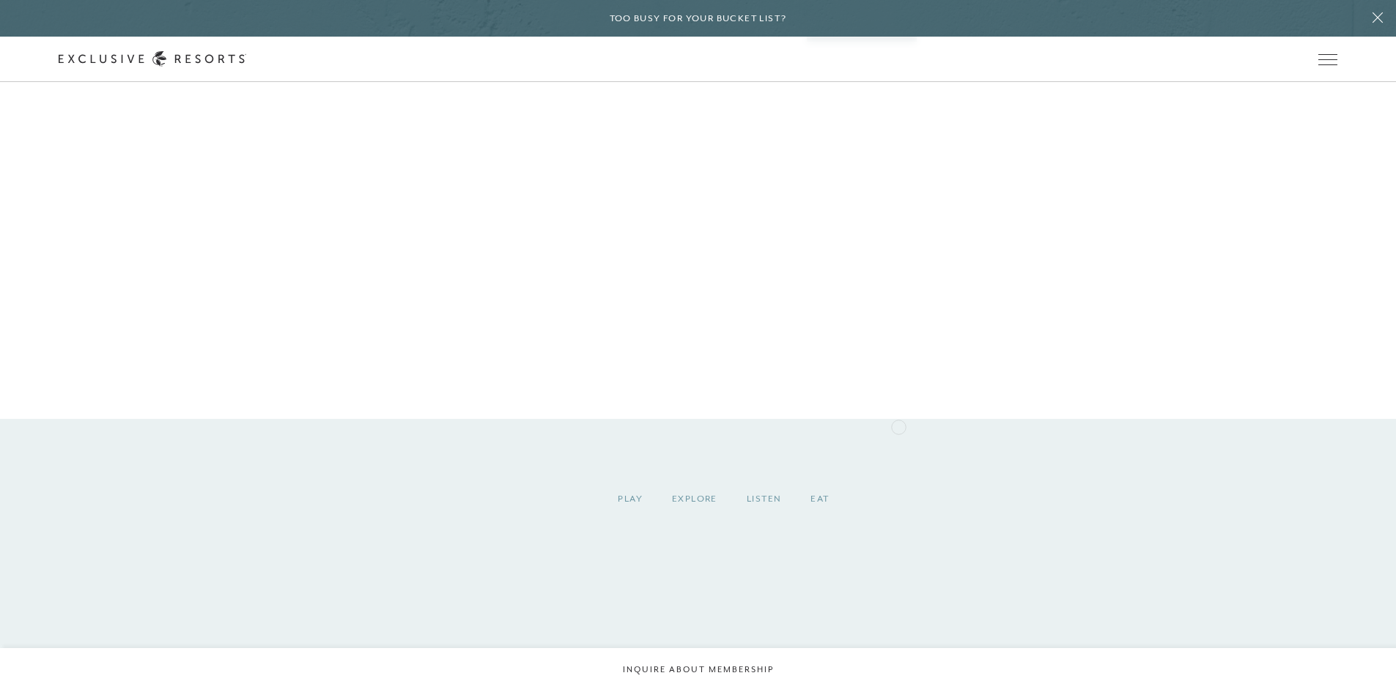
scroll to position [1343, 0]
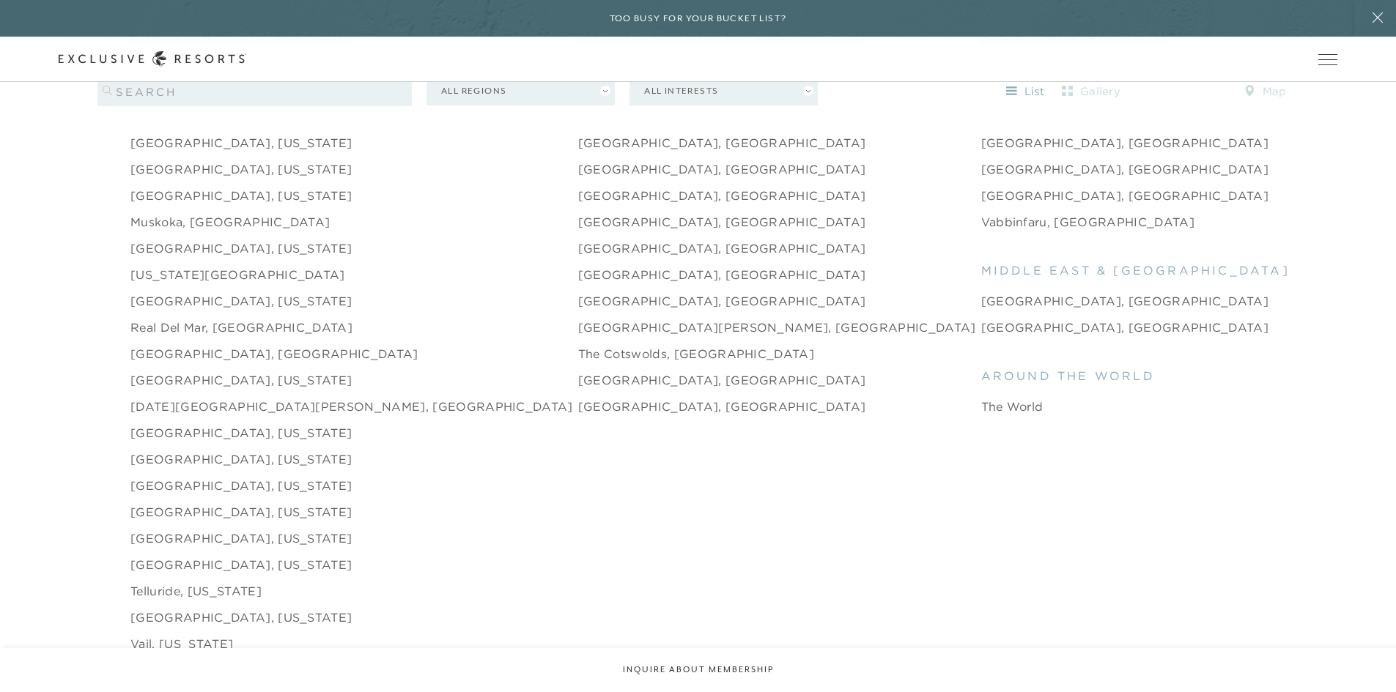
scroll to position [2076, 0]
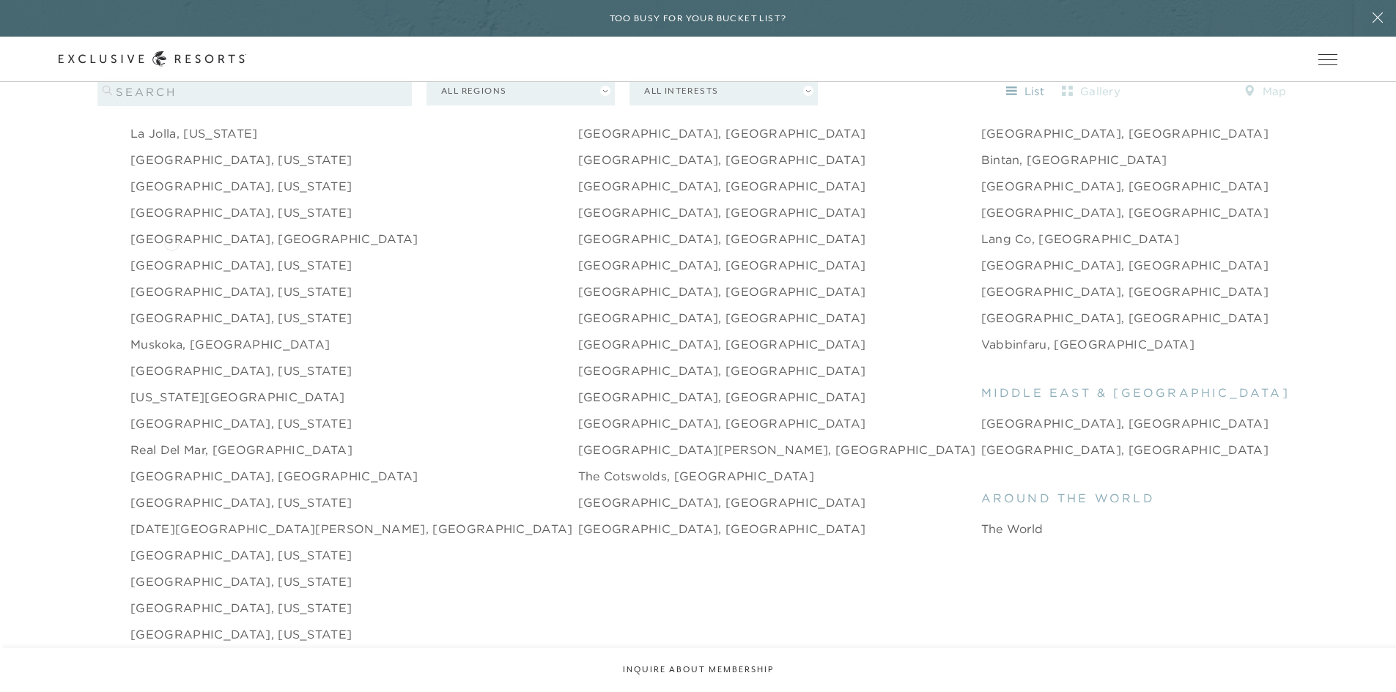
click at [171, 256] on link "[GEOGRAPHIC_DATA], [US_STATE]" at bounding box center [240, 265] width 221 height 18
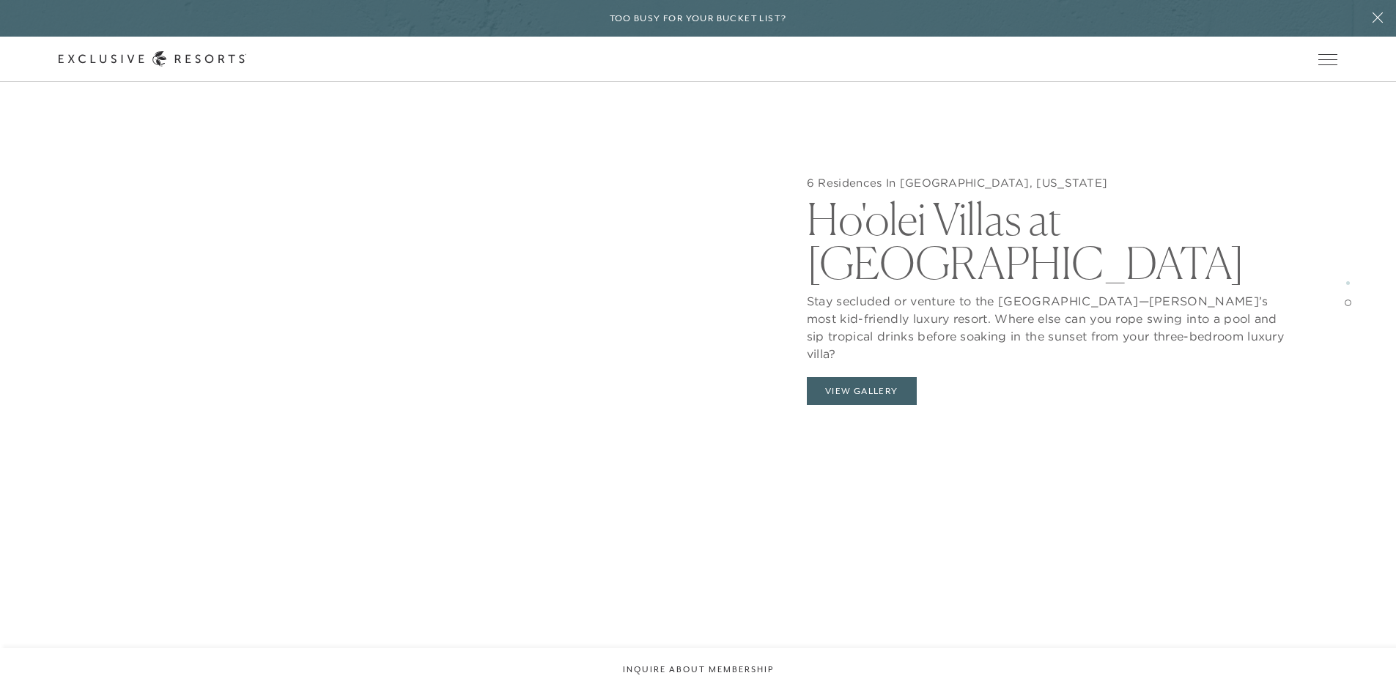
scroll to position [3053, 0]
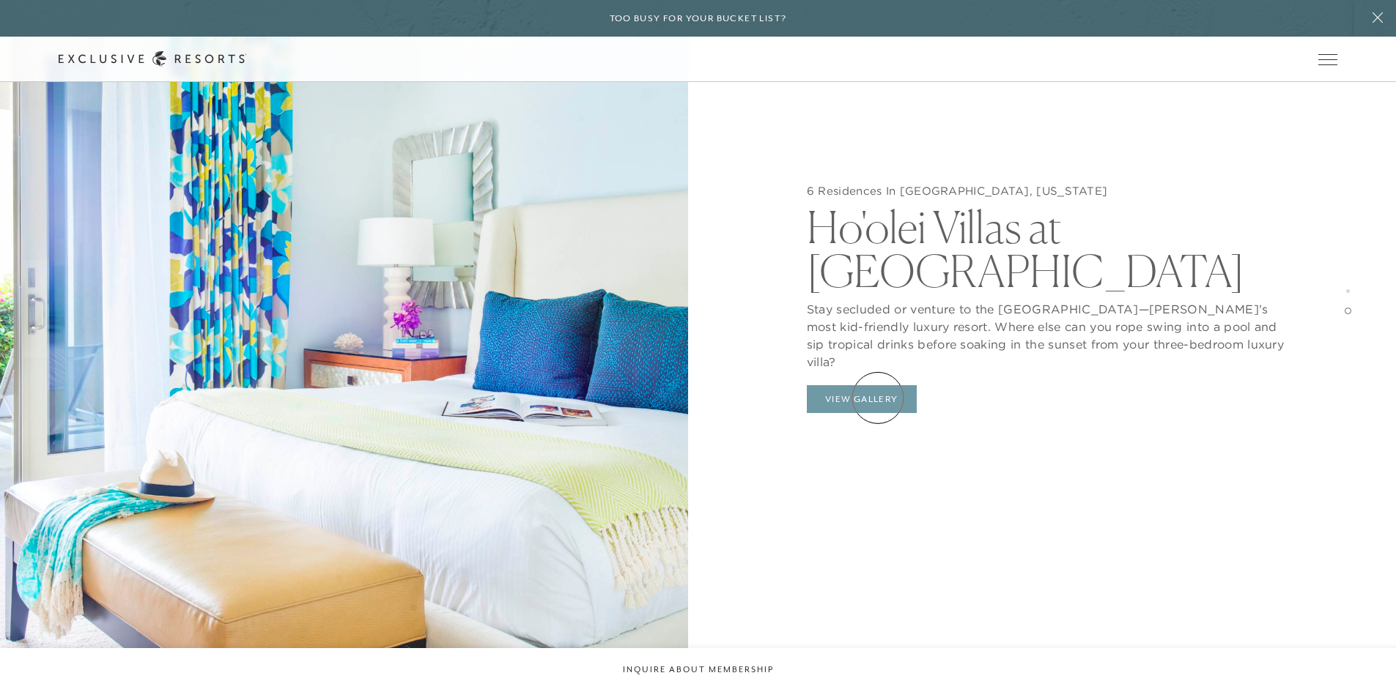
click at [878, 398] on button "View Gallery" at bounding box center [862, 399] width 110 height 28
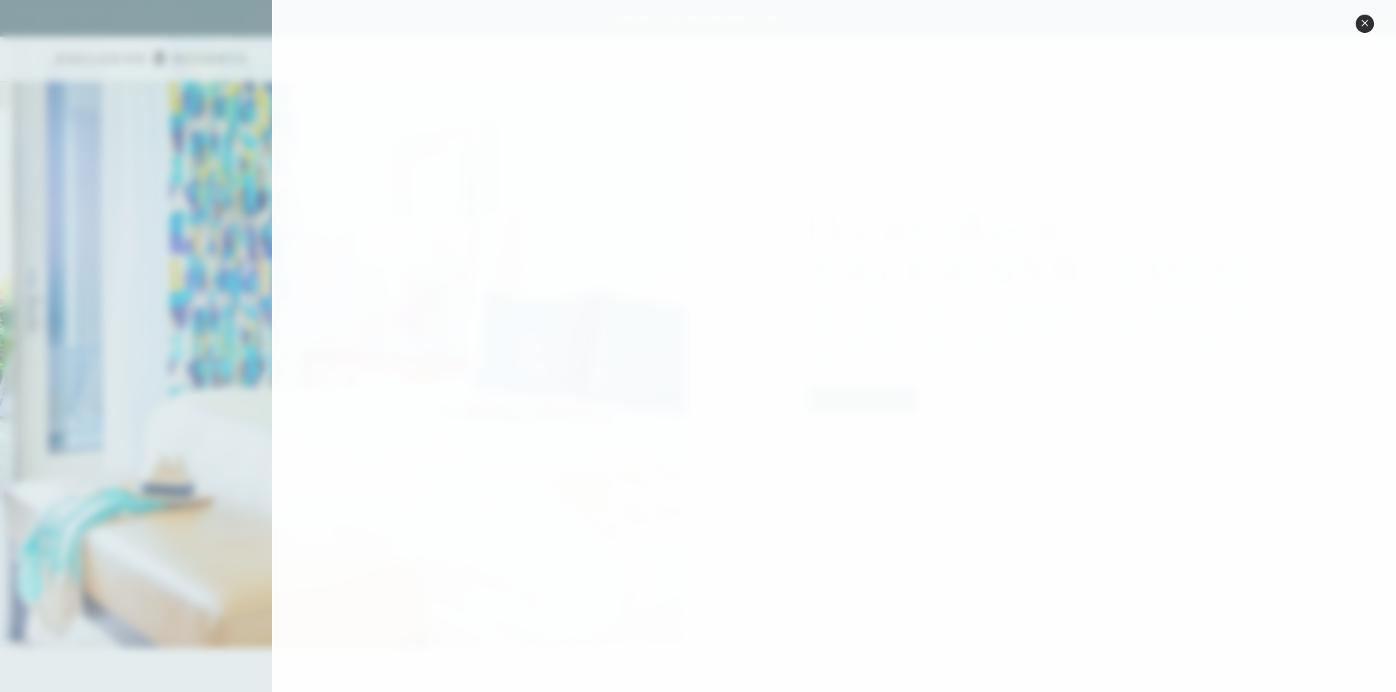
scroll to position [1147, 0]
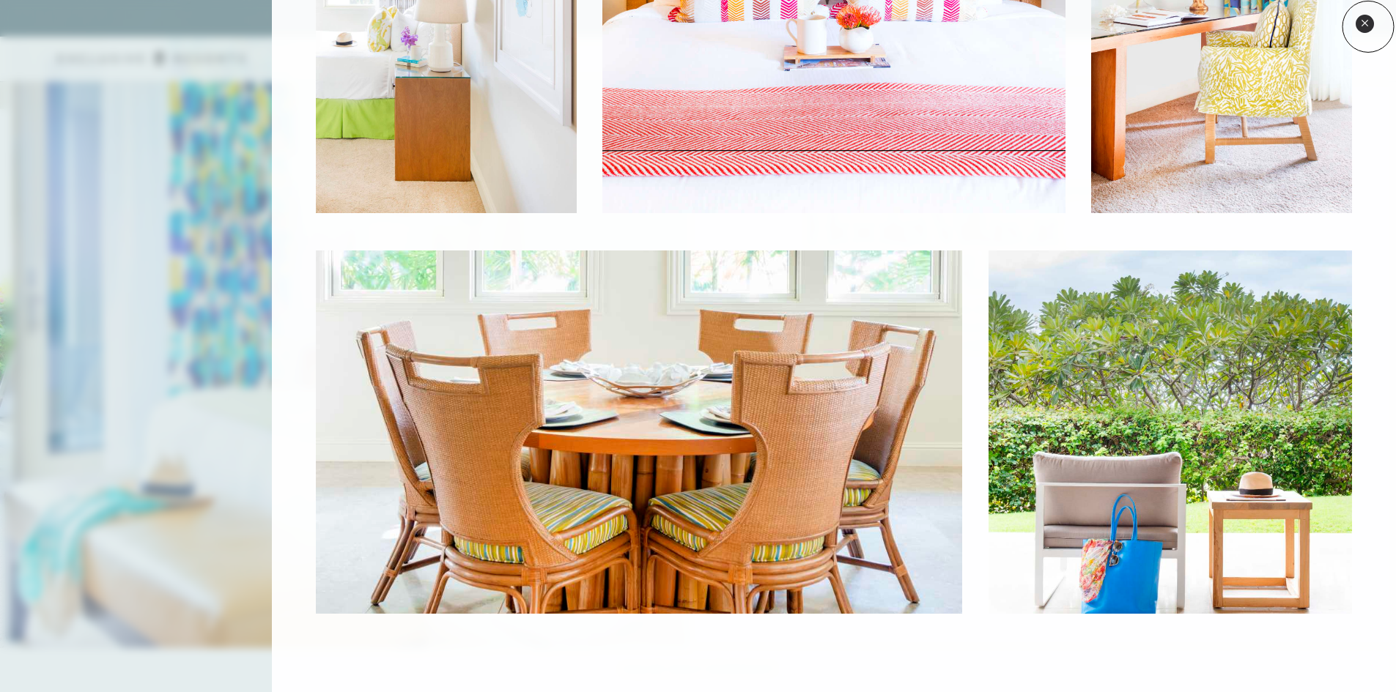
click at [1368, 26] on icon at bounding box center [1365, 23] width 8 height 8
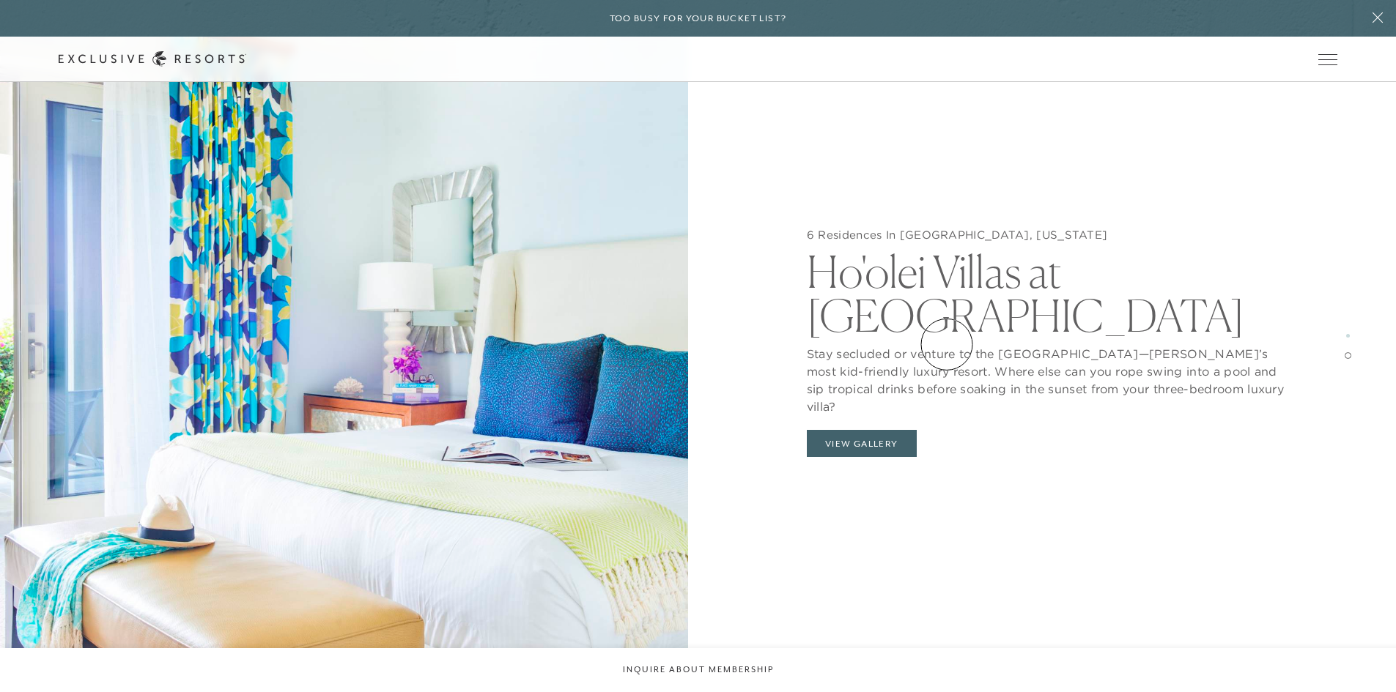
scroll to position [2808, 0]
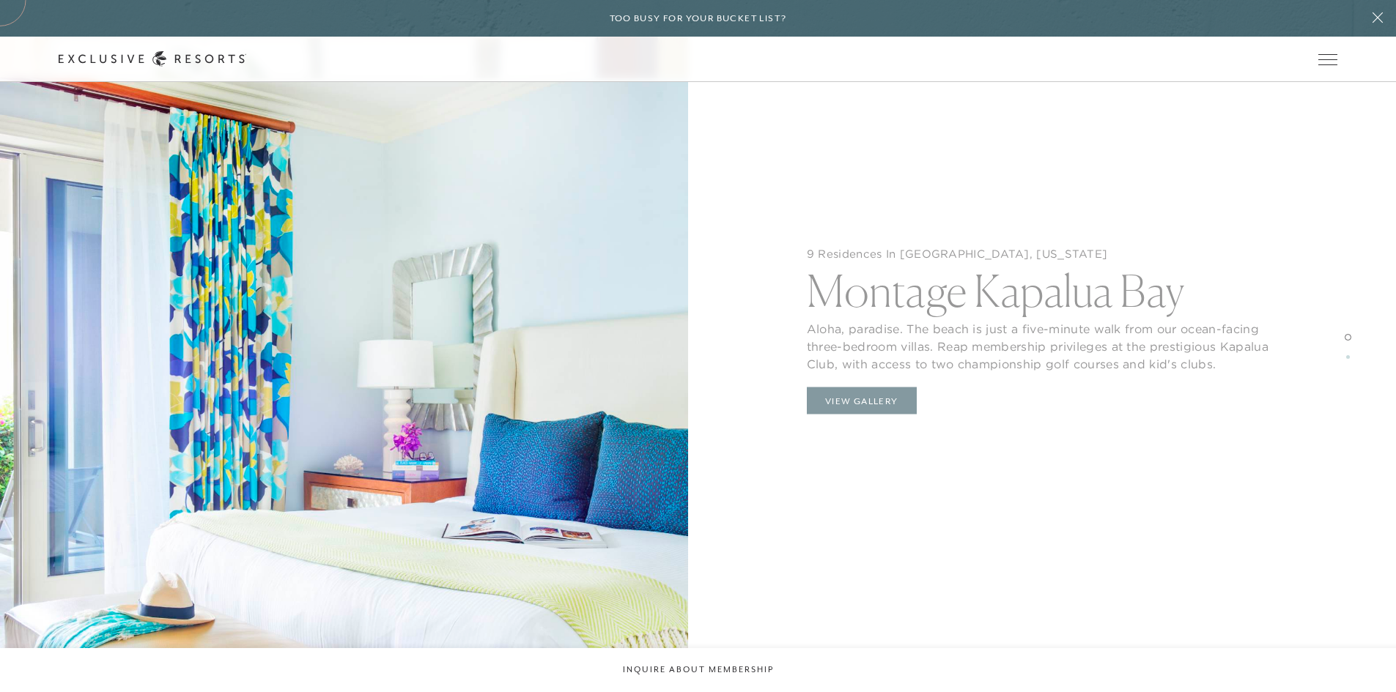
scroll to position [2076, 0]
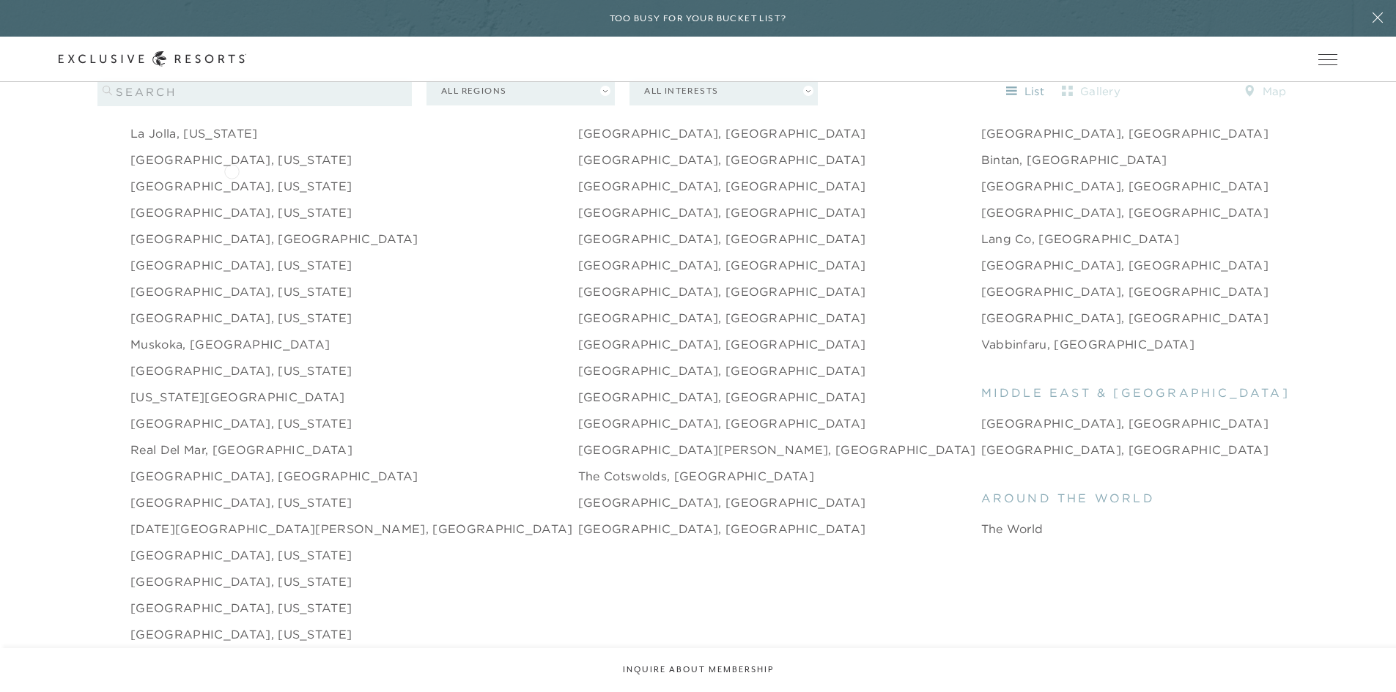
click at [232, 177] on link "[GEOGRAPHIC_DATA], [US_STATE]" at bounding box center [240, 186] width 221 height 18
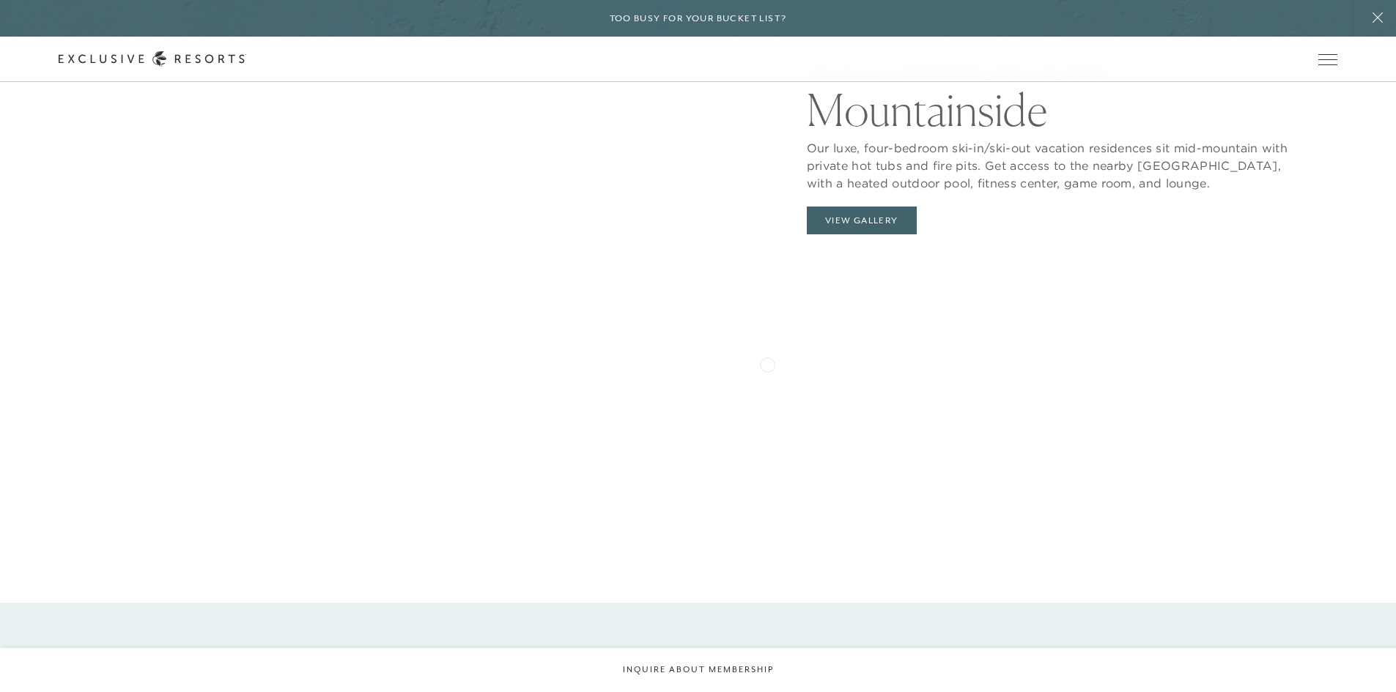
scroll to position [1832, 0]
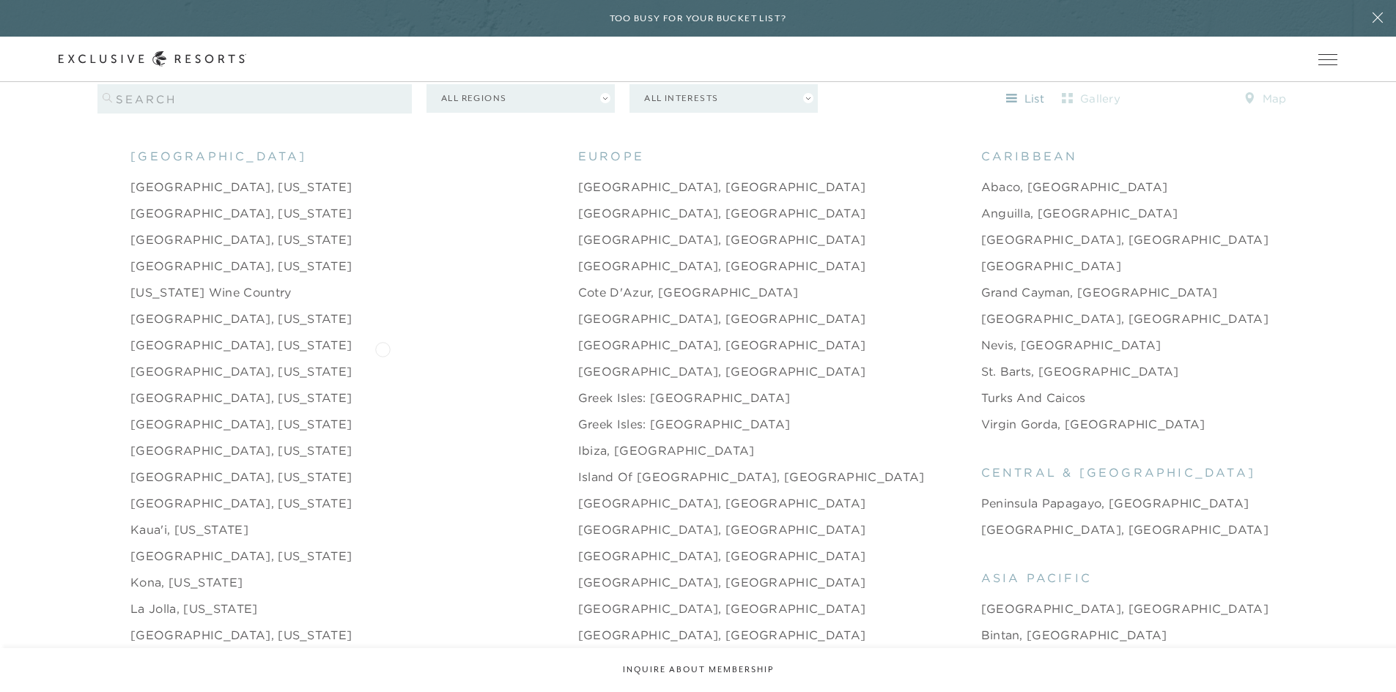
scroll to position [1588, 0]
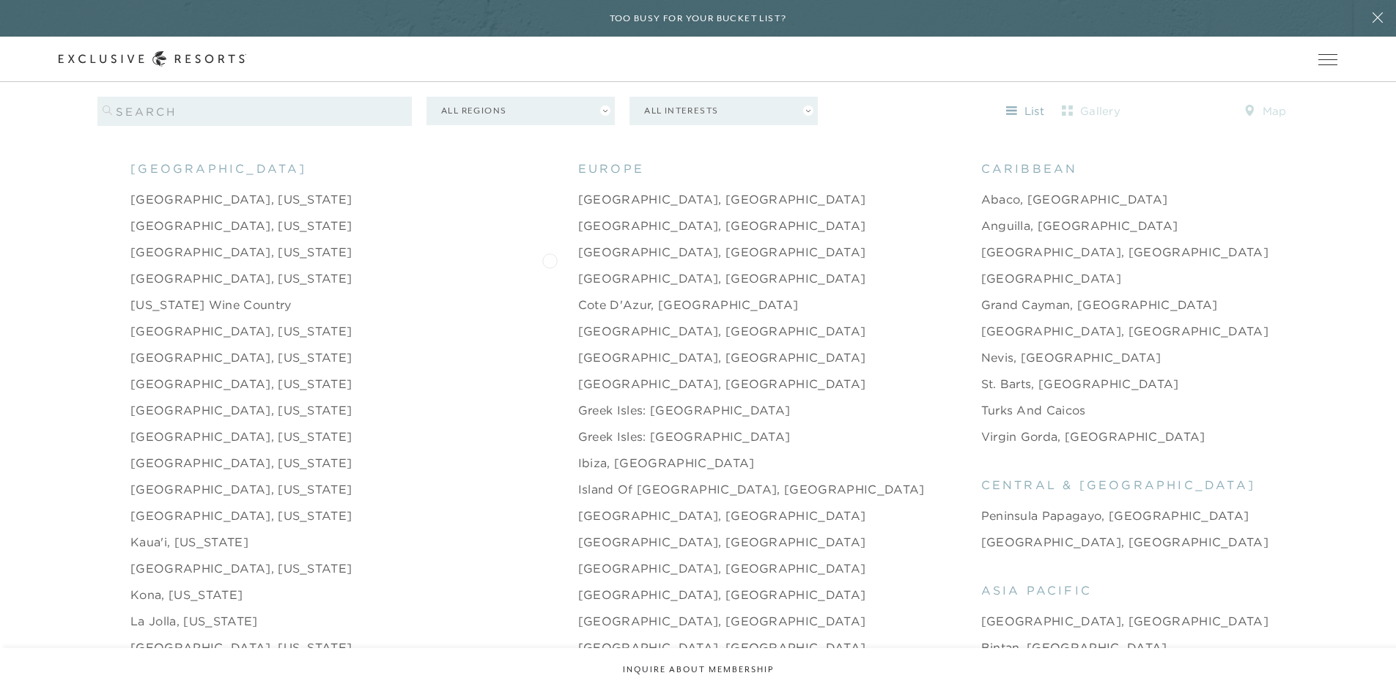
click at [578, 270] on link "[GEOGRAPHIC_DATA], [GEOGRAPHIC_DATA]" at bounding box center [722, 279] width 288 height 18
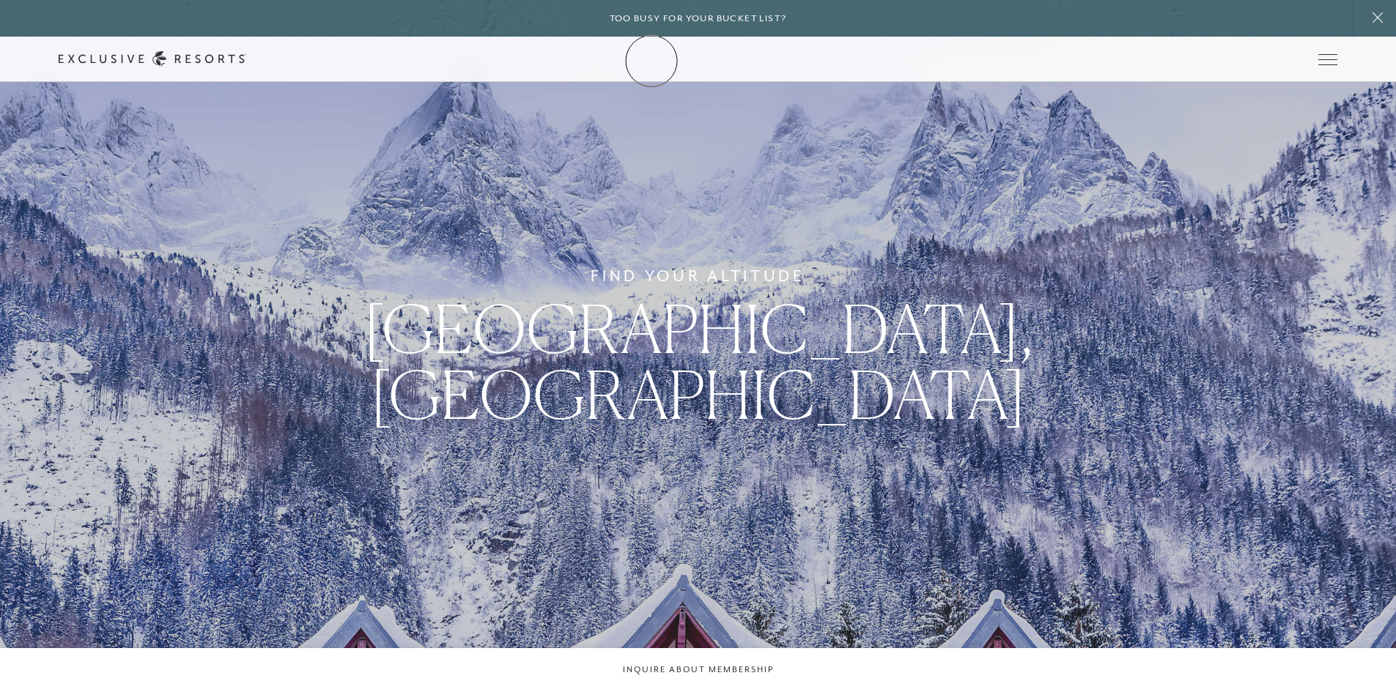
click at [246, 61] on icon at bounding box center [153, 58] width 188 height 15
